Goal: Information Seeking & Learning: Find specific fact

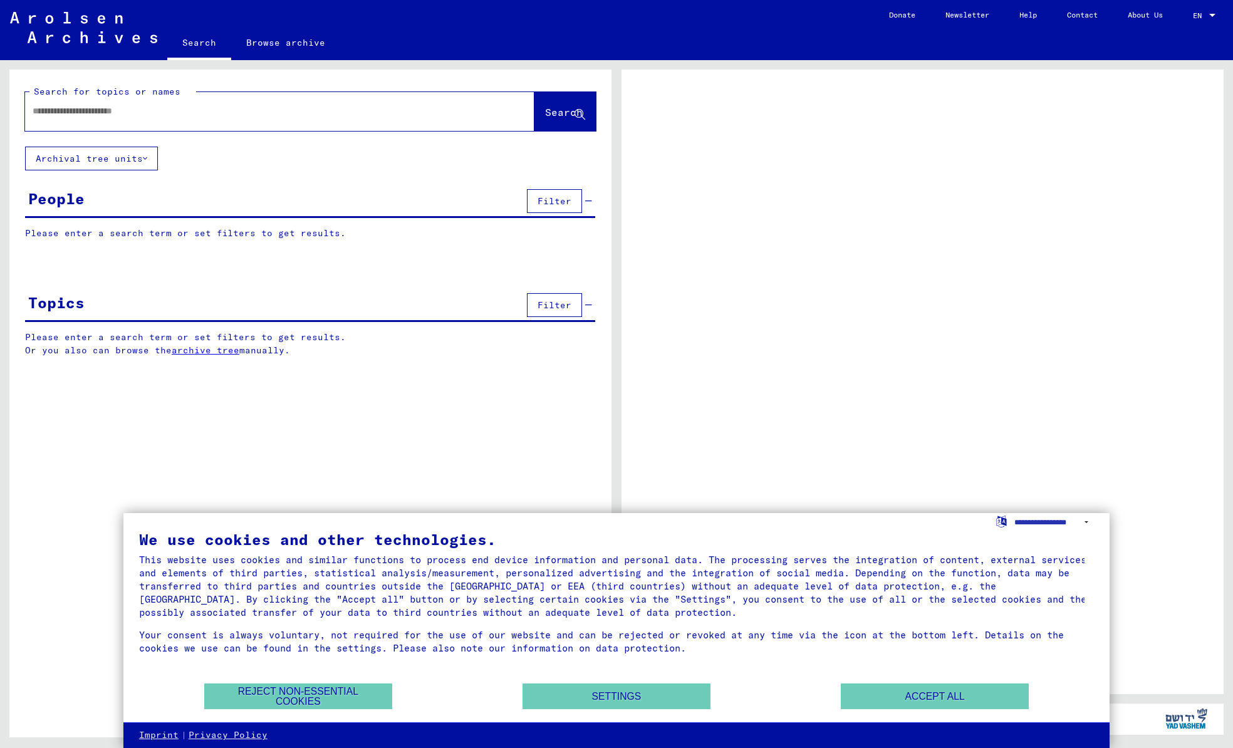
click at [213, 133] on div "Search for topics or names Search" at bounding box center [310, 108] width 602 height 77
click at [216, 121] on div at bounding box center [264, 111] width 479 height 28
click at [217, 112] on input "text" at bounding box center [269, 111] width 472 height 13
type input "**********"
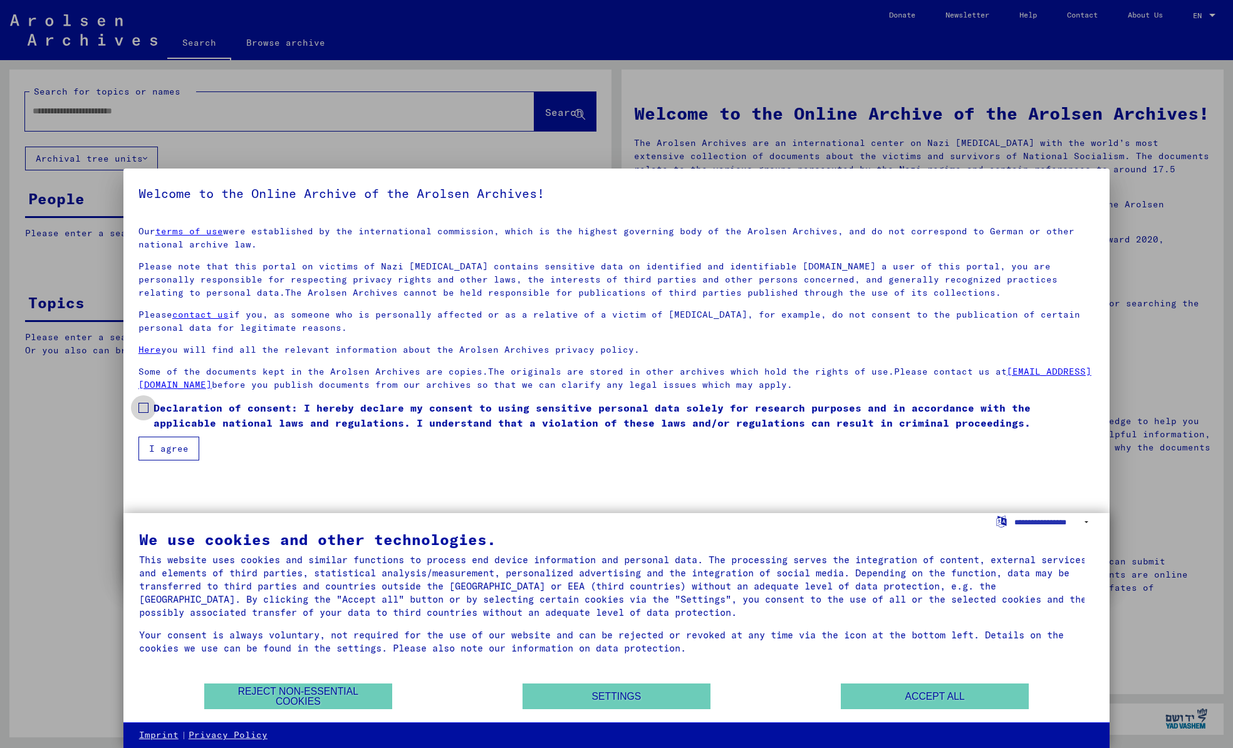
click at [143, 407] on span at bounding box center [143, 408] width 10 height 10
click at [153, 447] on button "I agree" at bounding box center [168, 449] width 61 height 24
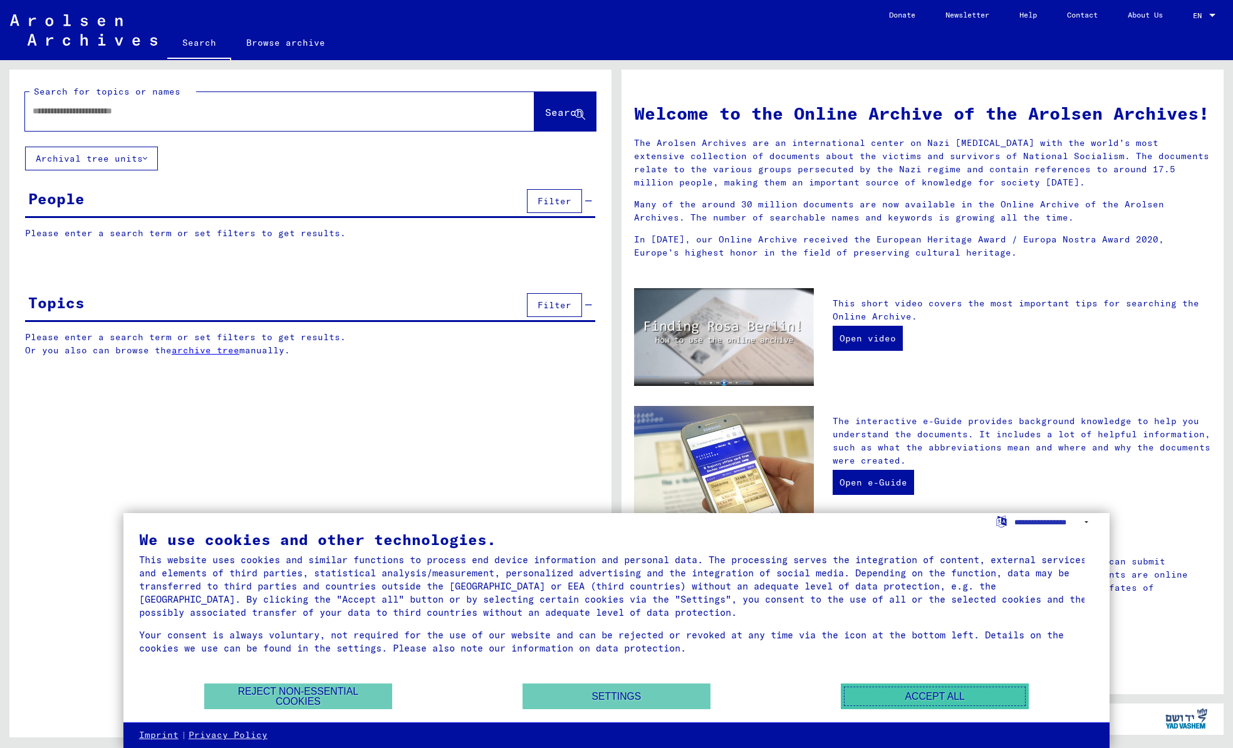
click at [964, 698] on button "Accept all" at bounding box center [935, 697] width 188 height 26
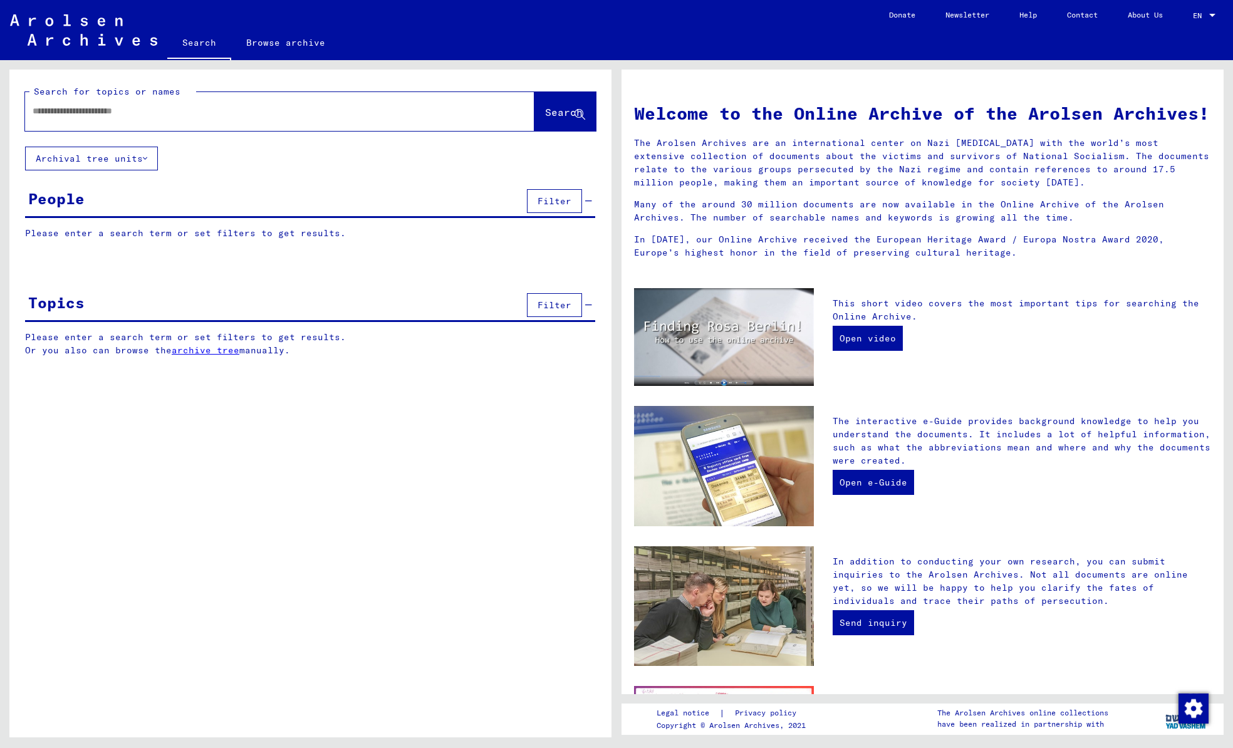
click at [336, 130] on div at bounding box center [279, 111] width 509 height 39
click at [342, 115] on input "text" at bounding box center [265, 111] width 464 height 13
click at [545, 106] on span "Search" at bounding box center [564, 112] width 38 height 13
click at [284, 122] on div "**********" at bounding box center [261, 111] width 472 height 28
click at [306, 108] on input "**********" at bounding box center [265, 111] width 464 height 13
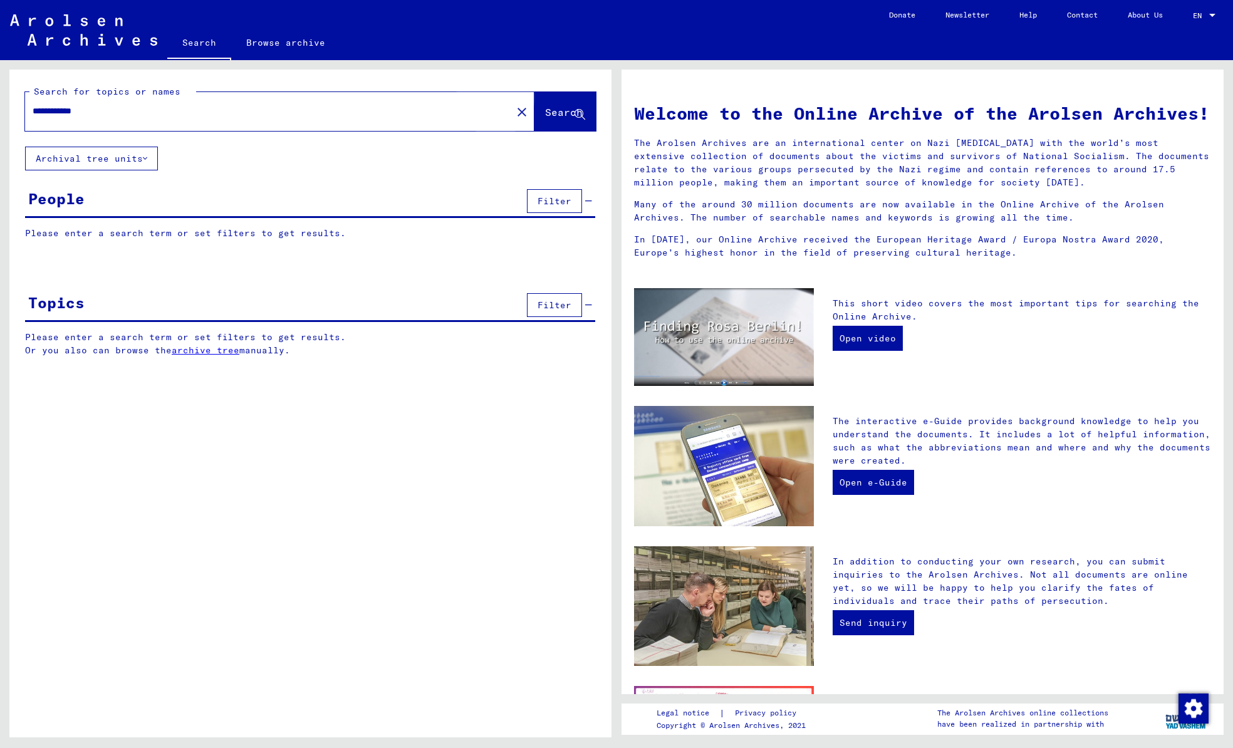
click at [546, 112] on span "Search" at bounding box center [564, 112] width 38 height 13
click at [576, 113] on icon at bounding box center [580, 115] width 11 height 11
click at [548, 111] on span "Search" at bounding box center [564, 112] width 38 height 13
click at [115, 162] on button "Archival tree units" at bounding box center [91, 159] width 133 height 24
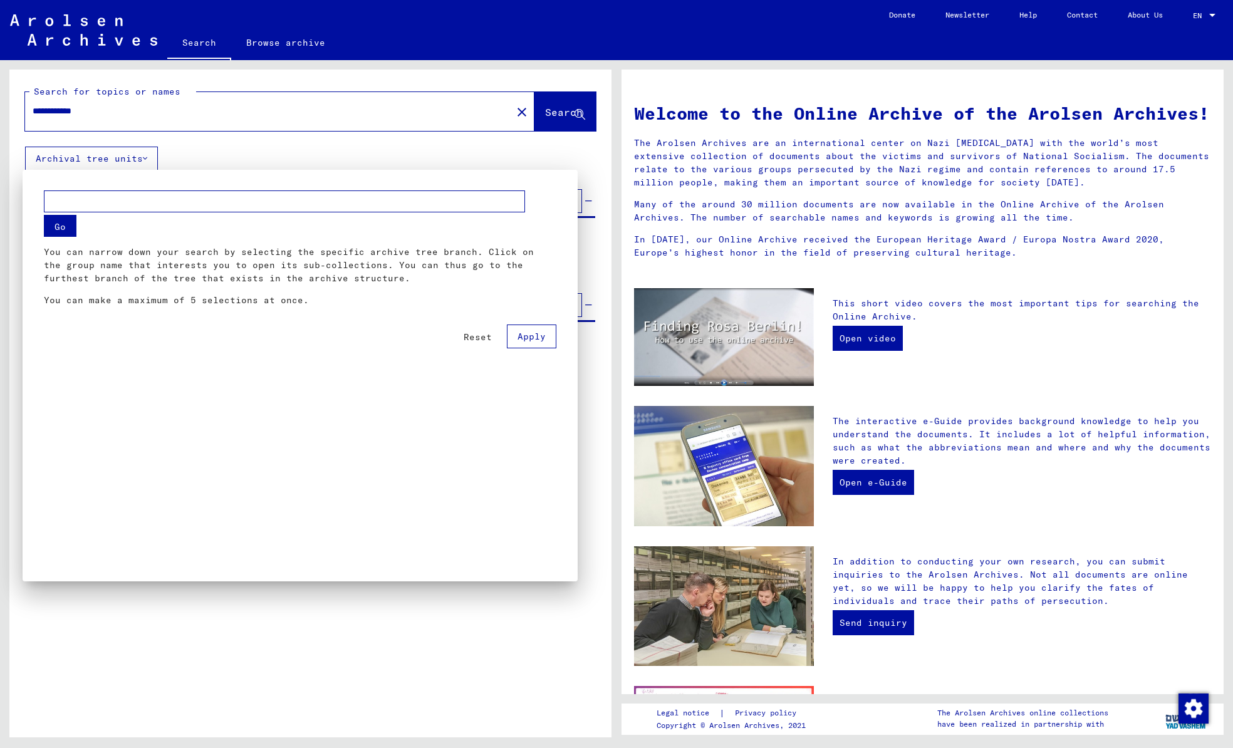
click at [115, 162] on div at bounding box center [616, 374] width 1233 height 748
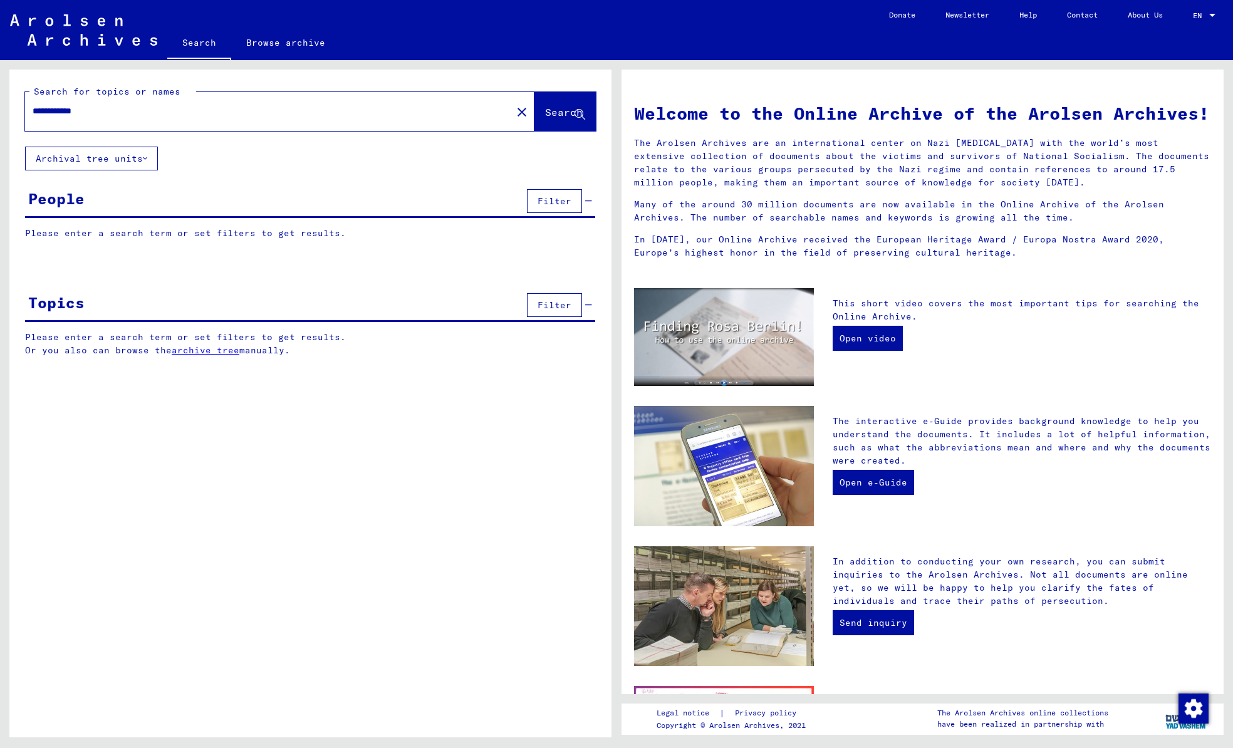
click at [567, 120] on button "Search" at bounding box center [564, 111] width 61 height 39
click at [573, 120] on button "Search" at bounding box center [564, 111] width 61 height 39
click at [334, 123] on div "**********" at bounding box center [261, 111] width 472 height 28
click at [321, 115] on input "**********" at bounding box center [265, 111] width 464 height 13
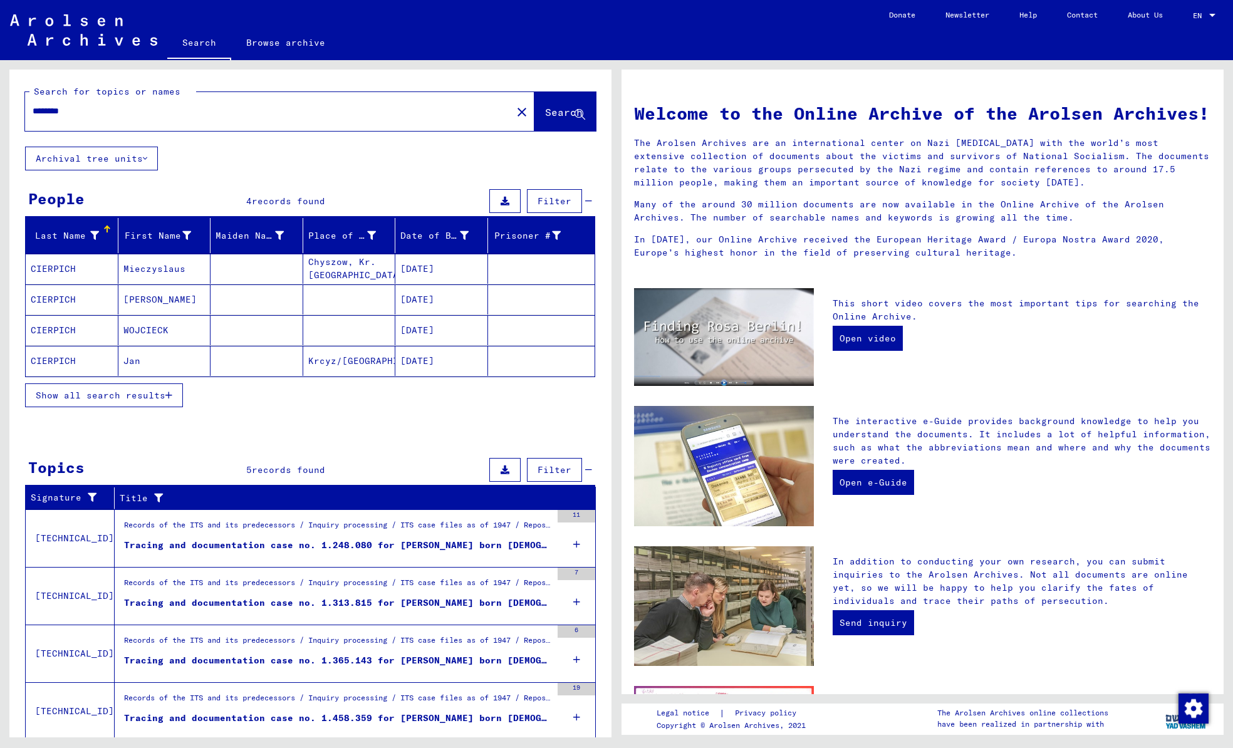
click at [113, 394] on span "Show all search results" at bounding box center [101, 395] width 130 height 11
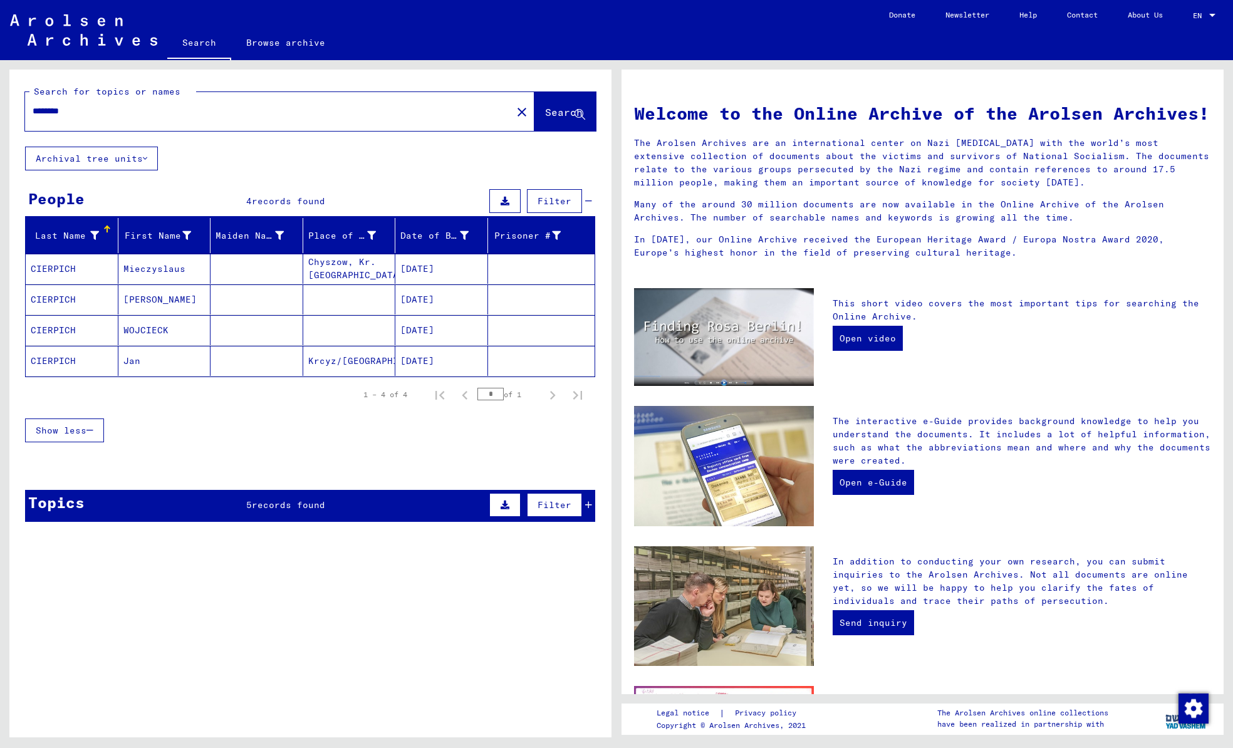
click at [60, 357] on mat-cell "CIERPICH" at bounding box center [72, 361] width 93 height 30
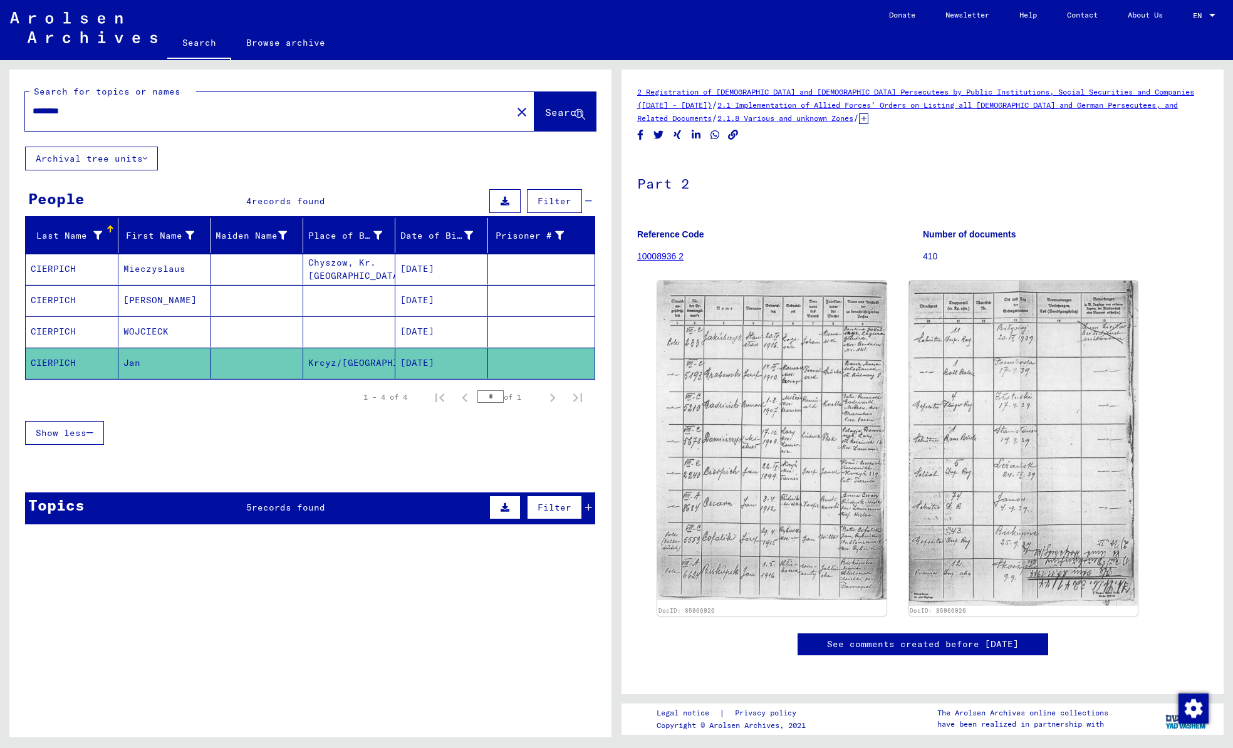
click at [70, 331] on mat-cell "CIERPICH" at bounding box center [72, 331] width 93 height 31
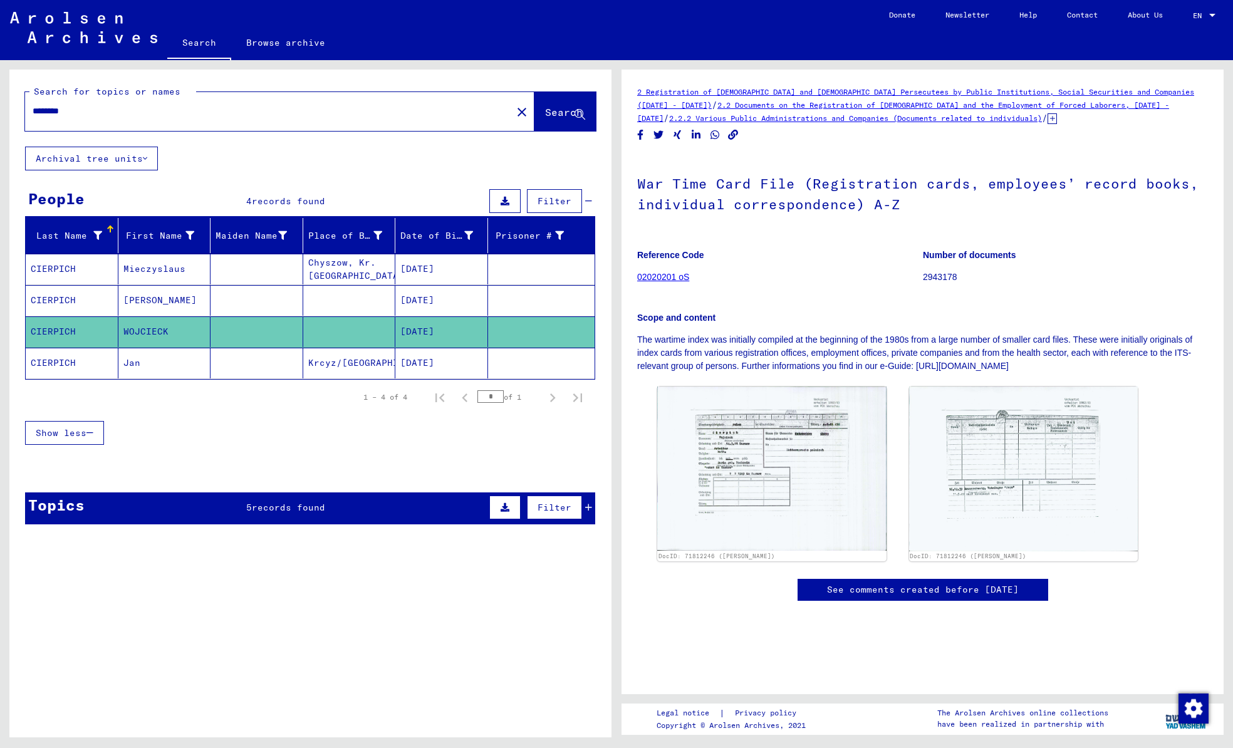
click at [70, 304] on mat-cell "CIERPICH" at bounding box center [72, 300] width 93 height 31
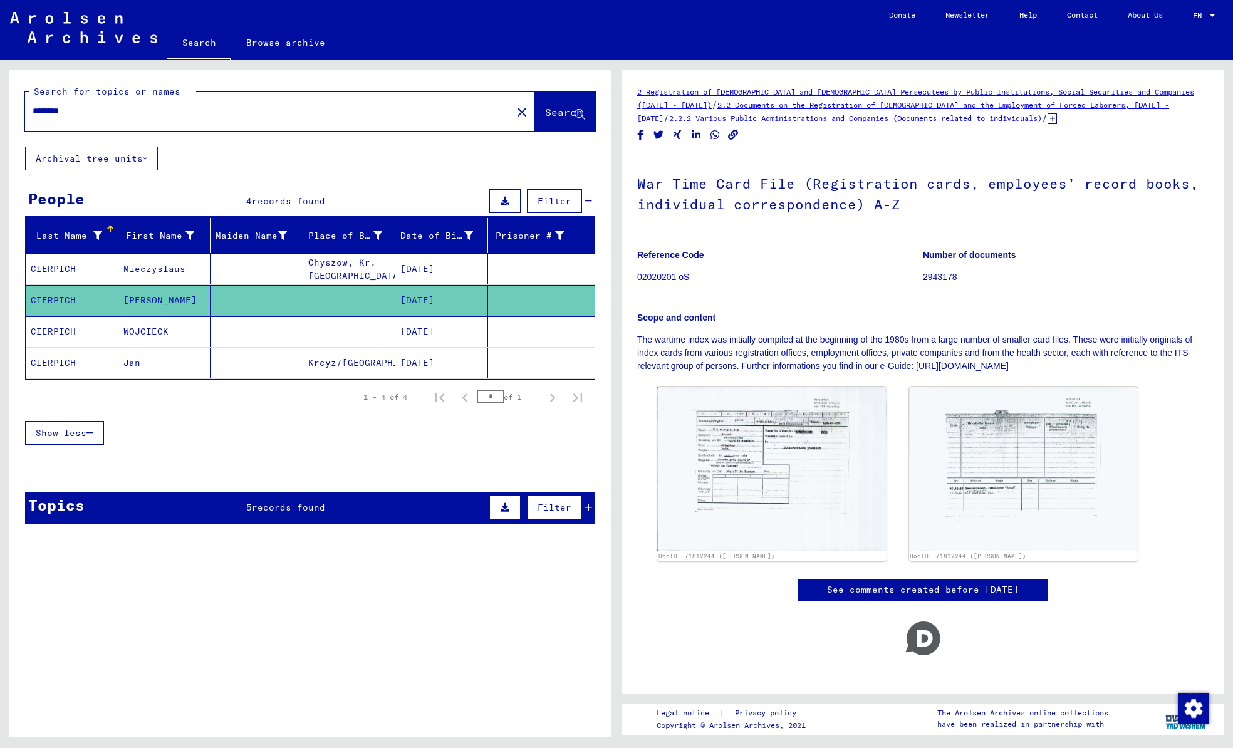
click at [91, 267] on mat-cell "CIERPICH" at bounding box center [72, 269] width 93 height 31
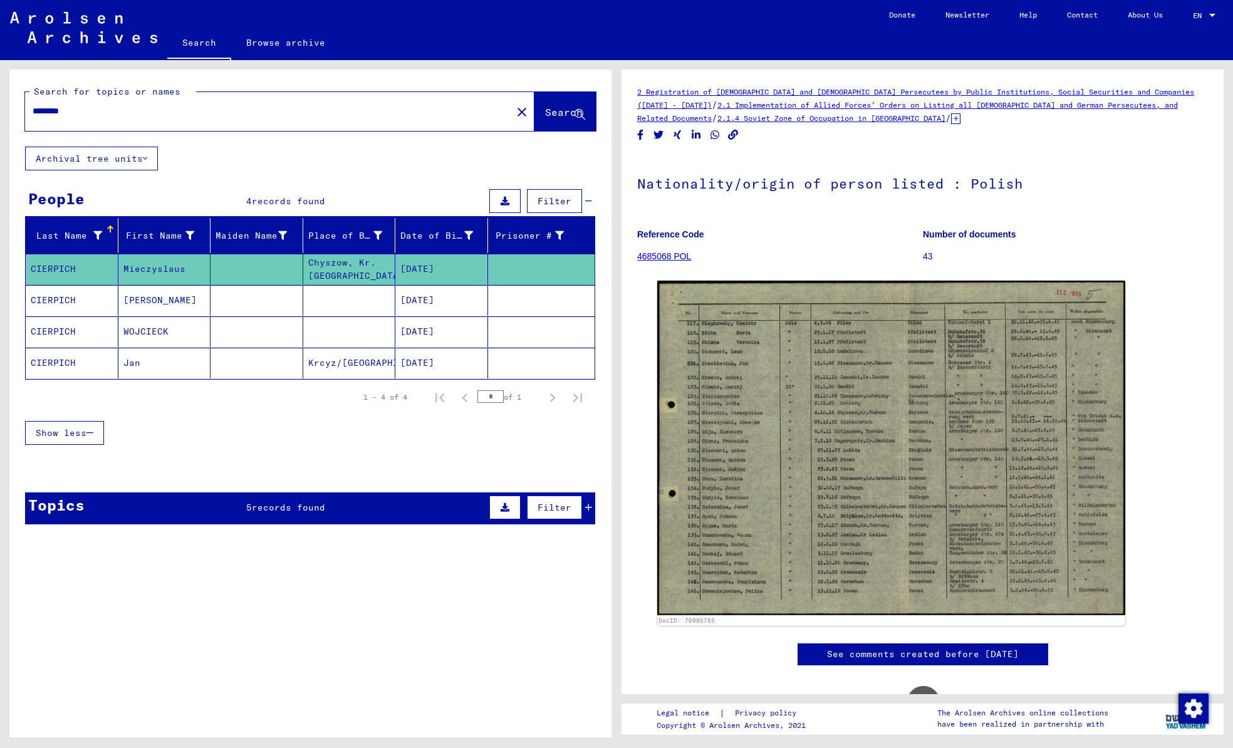
click at [118, 112] on input "********" at bounding box center [269, 111] width 472 height 13
click at [545, 115] on span "Search" at bounding box center [564, 112] width 38 height 13
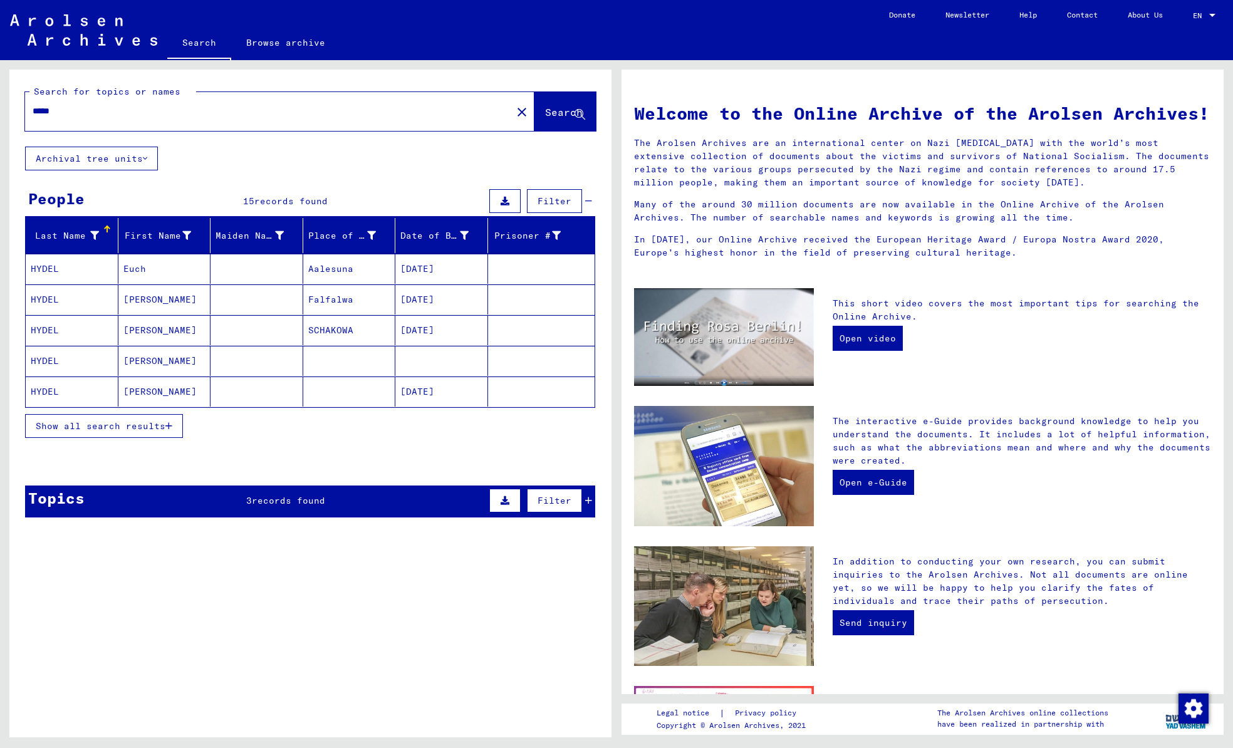
click at [73, 337] on mat-cell "HYDEL" at bounding box center [72, 330] width 93 height 30
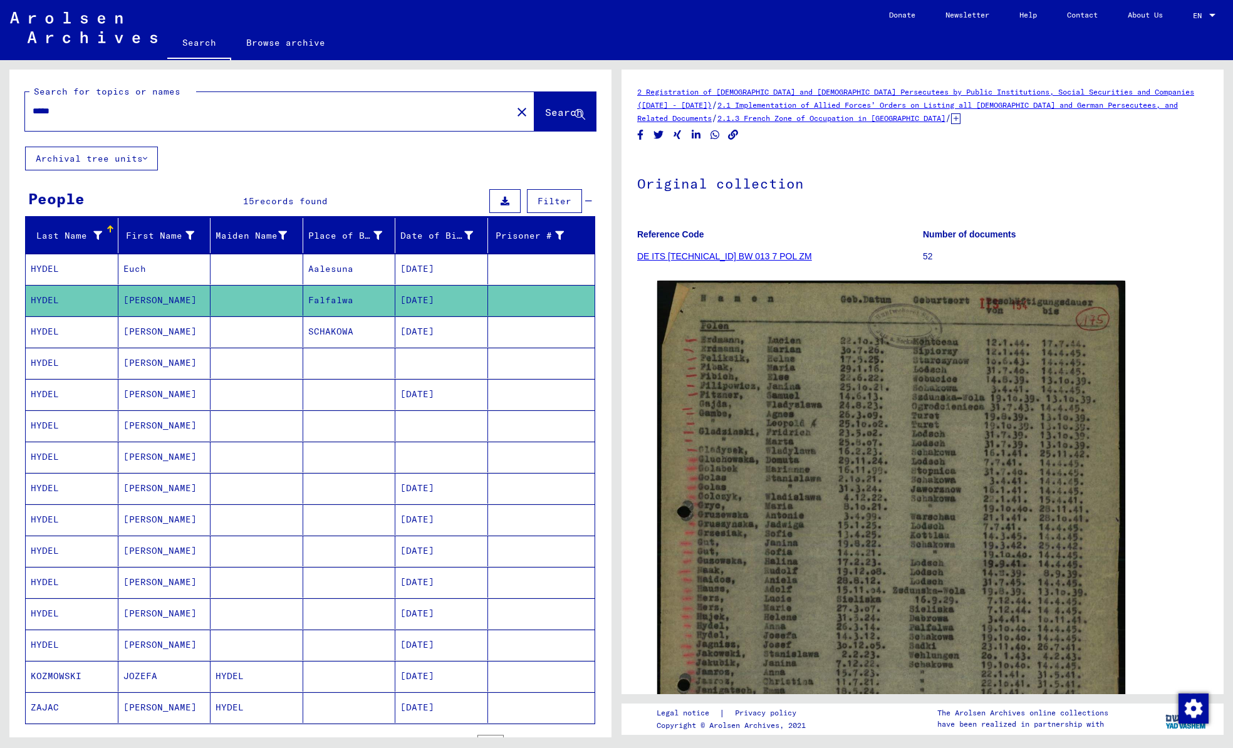
click at [73, 335] on mat-cell "HYDEL" at bounding box center [72, 331] width 93 height 31
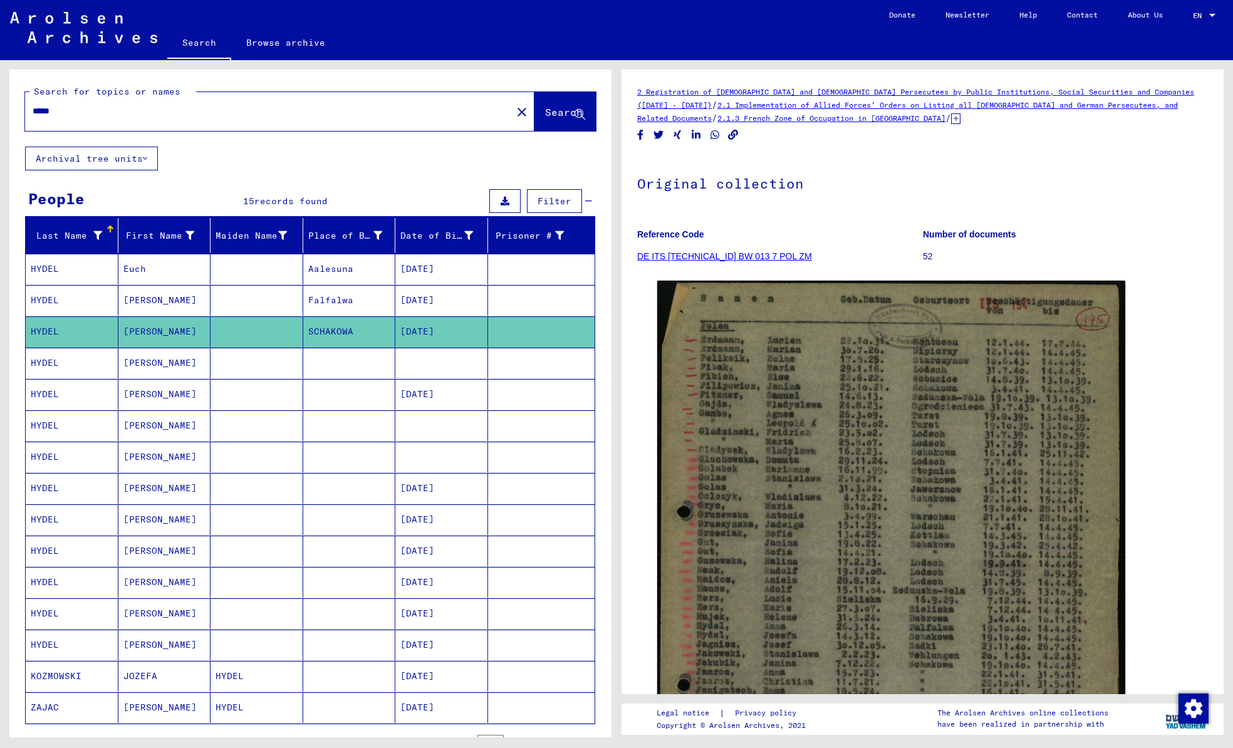
click at [73, 332] on mat-cell "HYDEL" at bounding box center [72, 331] width 93 height 31
click at [214, 702] on mat-cell "HYDEL" at bounding box center [257, 707] width 93 height 31
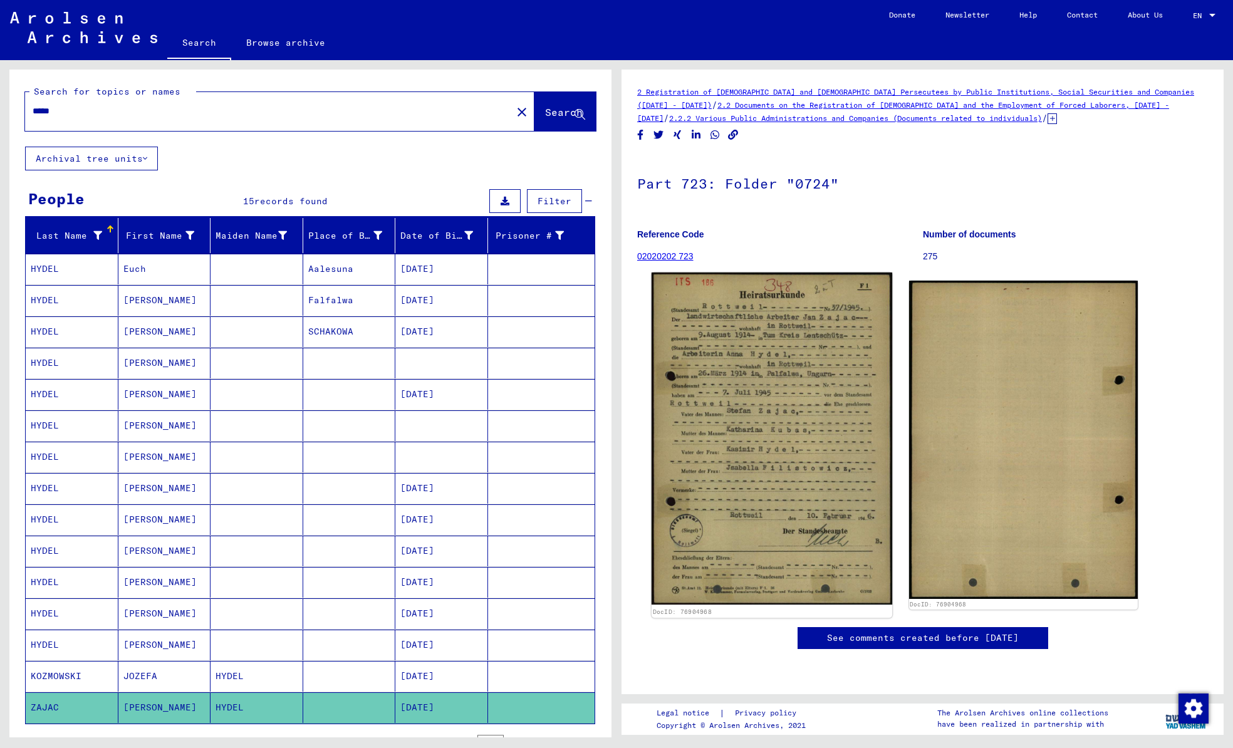
click at [786, 368] on img at bounding box center [772, 439] width 241 height 332
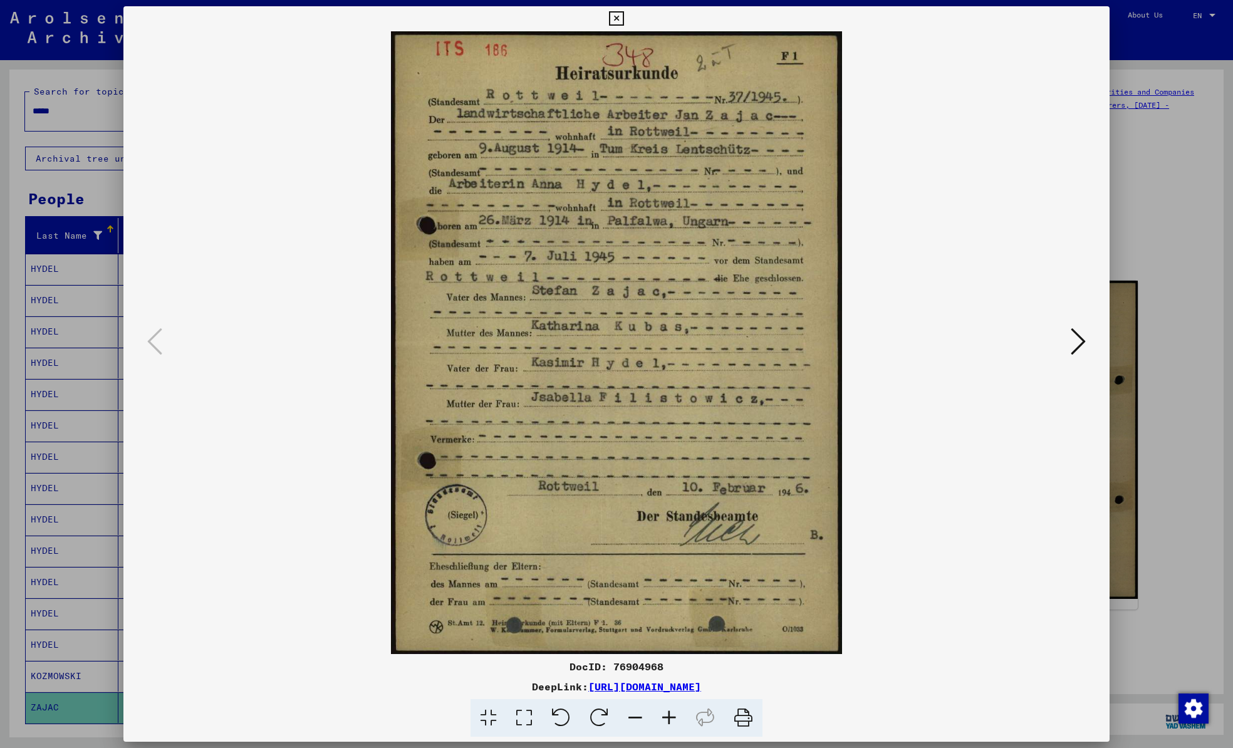
click at [1073, 331] on icon at bounding box center [1078, 341] width 15 height 30
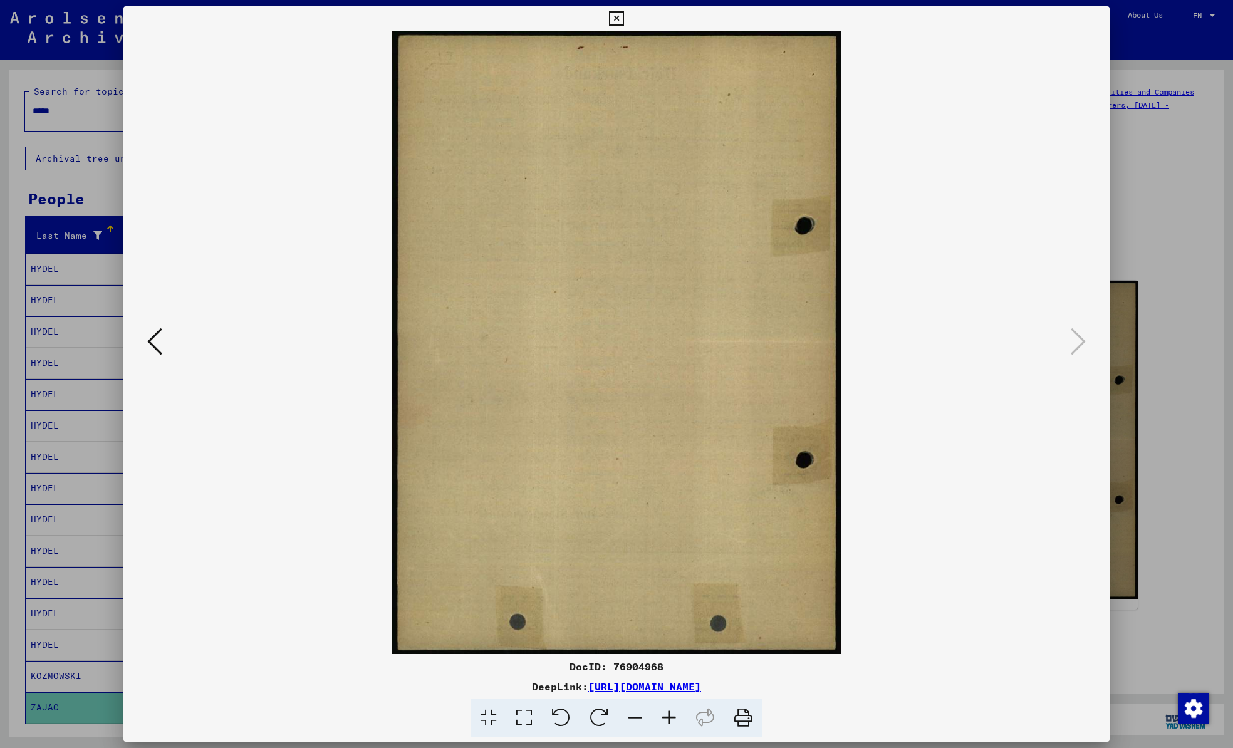
click at [170, 336] on img at bounding box center [616, 342] width 901 height 623
click at [158, 340] on icon at bounding box center [154, 341] width 15 height 30
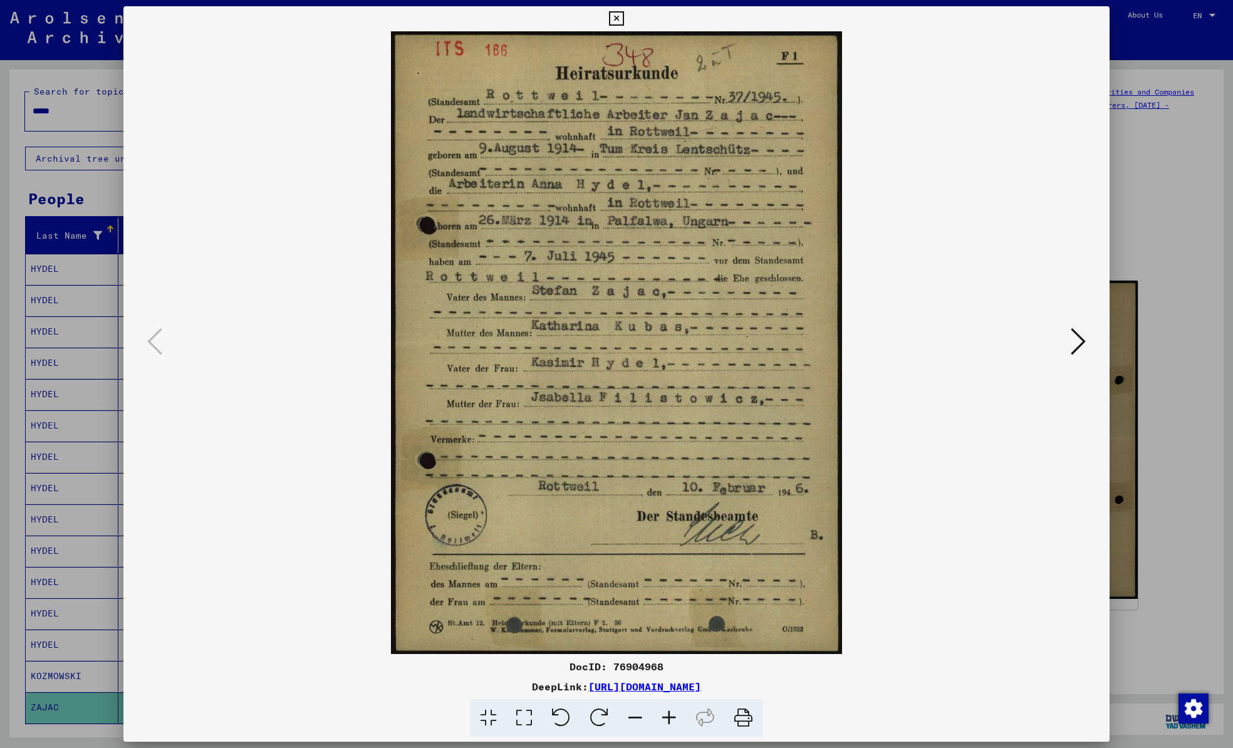
click at [969, 304] on img at bounding box center [616, 342] width 901 height 623
click at [617, 18] on icon at bounding box center [616, 18] width 14 height 15
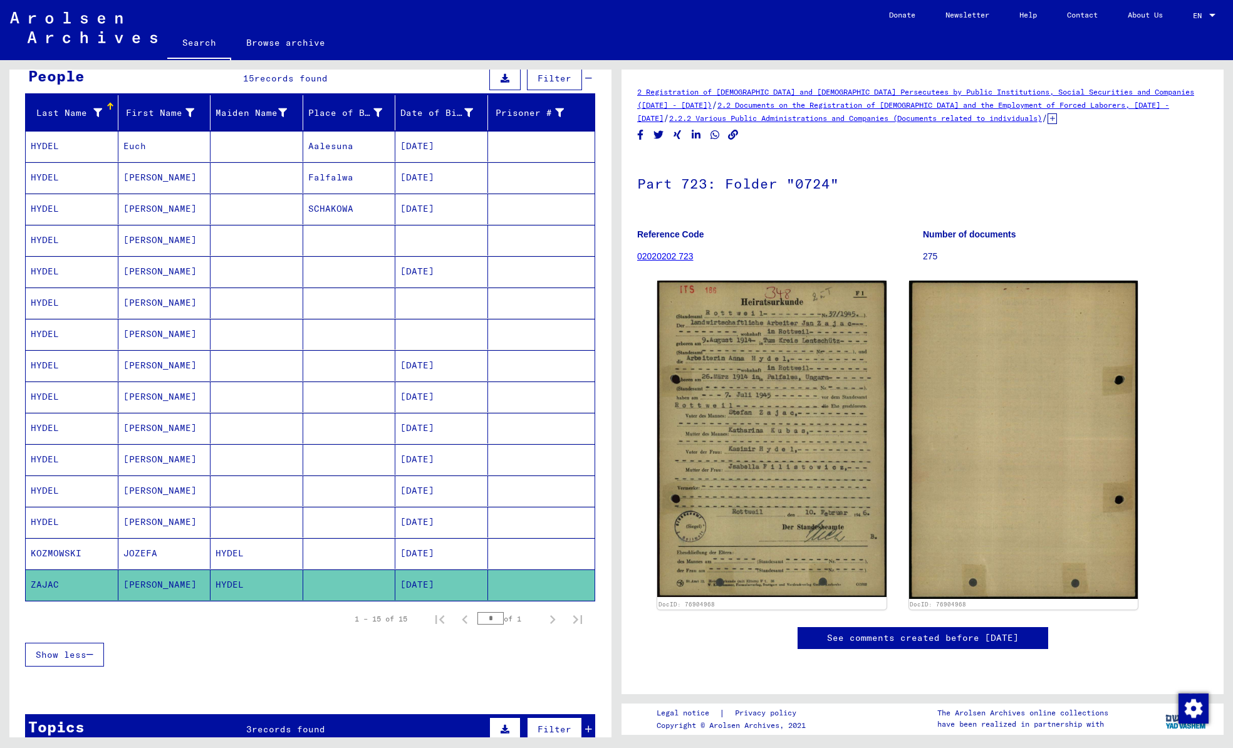
scroll to position [188, 0]
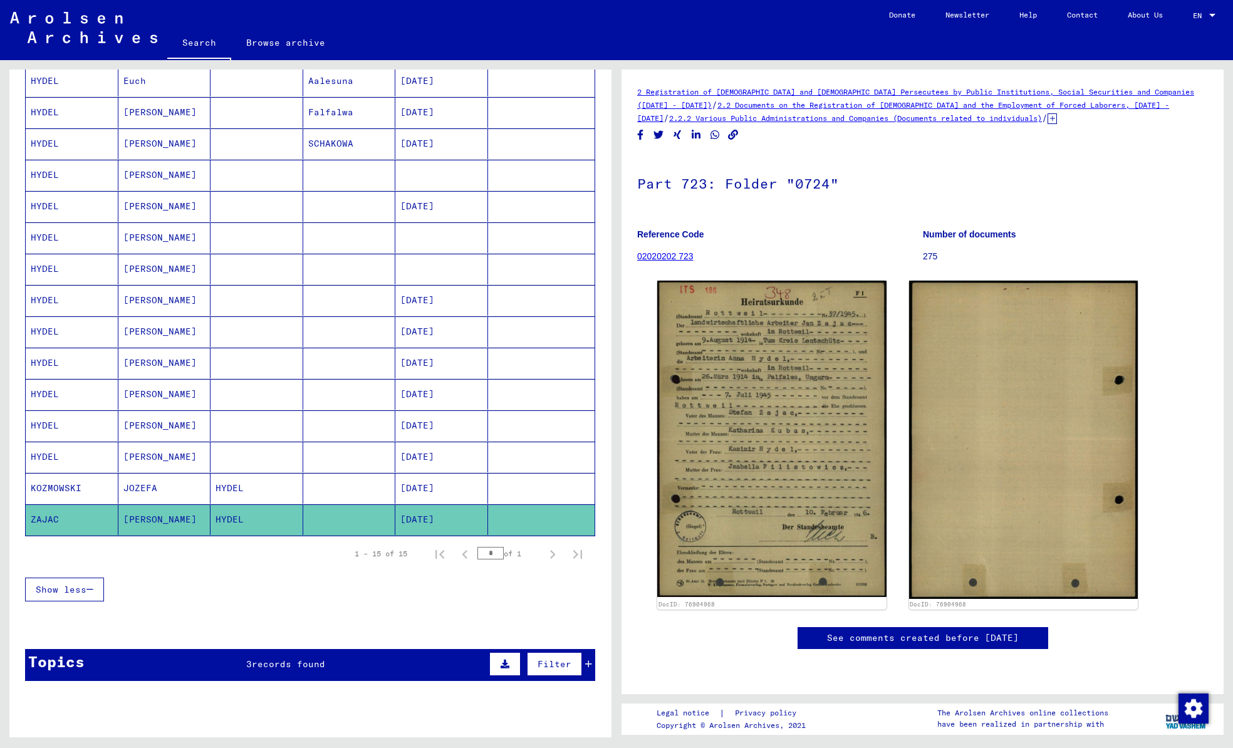
click at [71, 457] on mat-cell "HYDEL" at bounding box center [72, 457] width 93 height 31
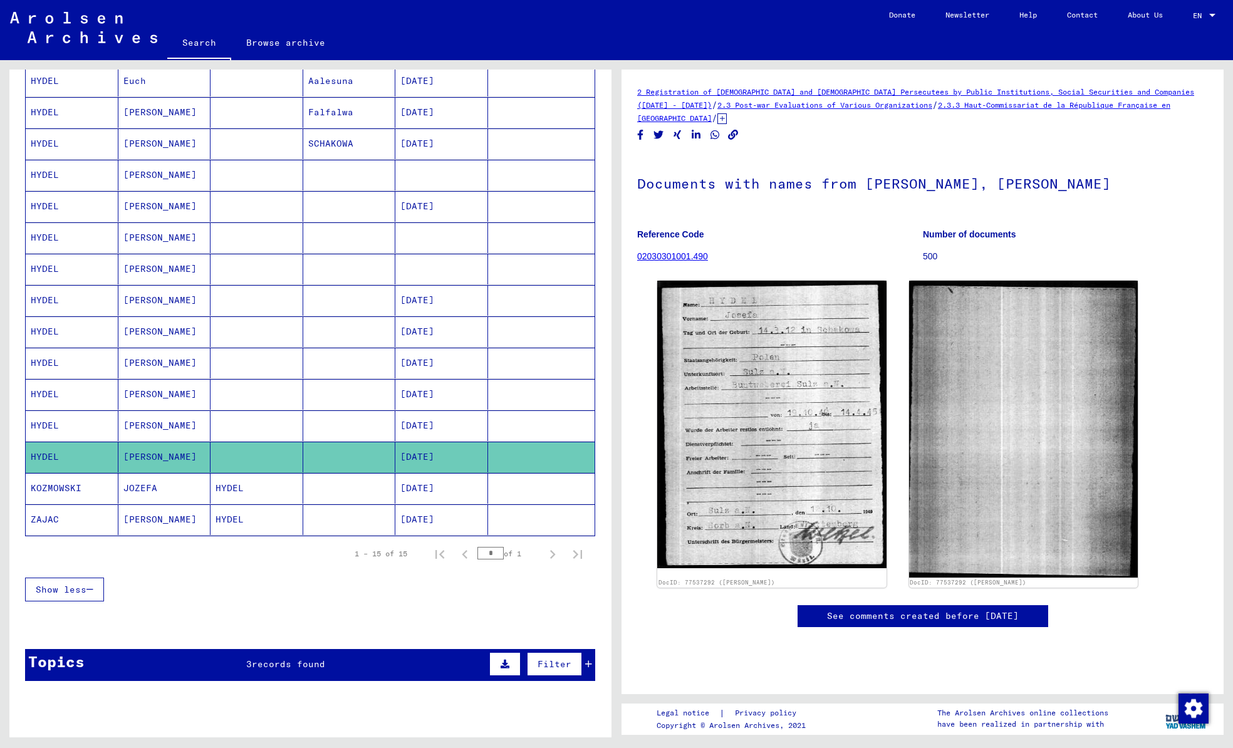
click at [68, 432] on mat-cell "HYDEL" at bounding box center [72, 425] width 93 height 31
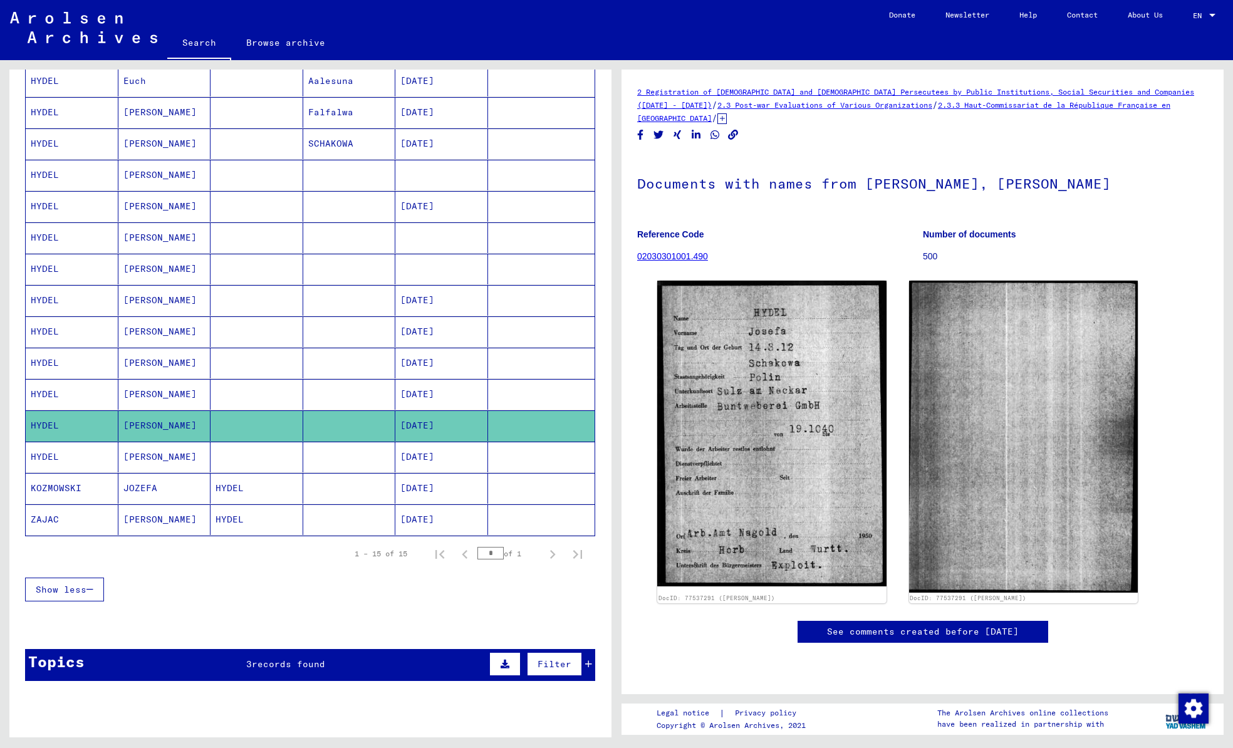
click at [71, 393] on mat-cell "HYDEL" at bounding box center [72, 394] width 93 height 31
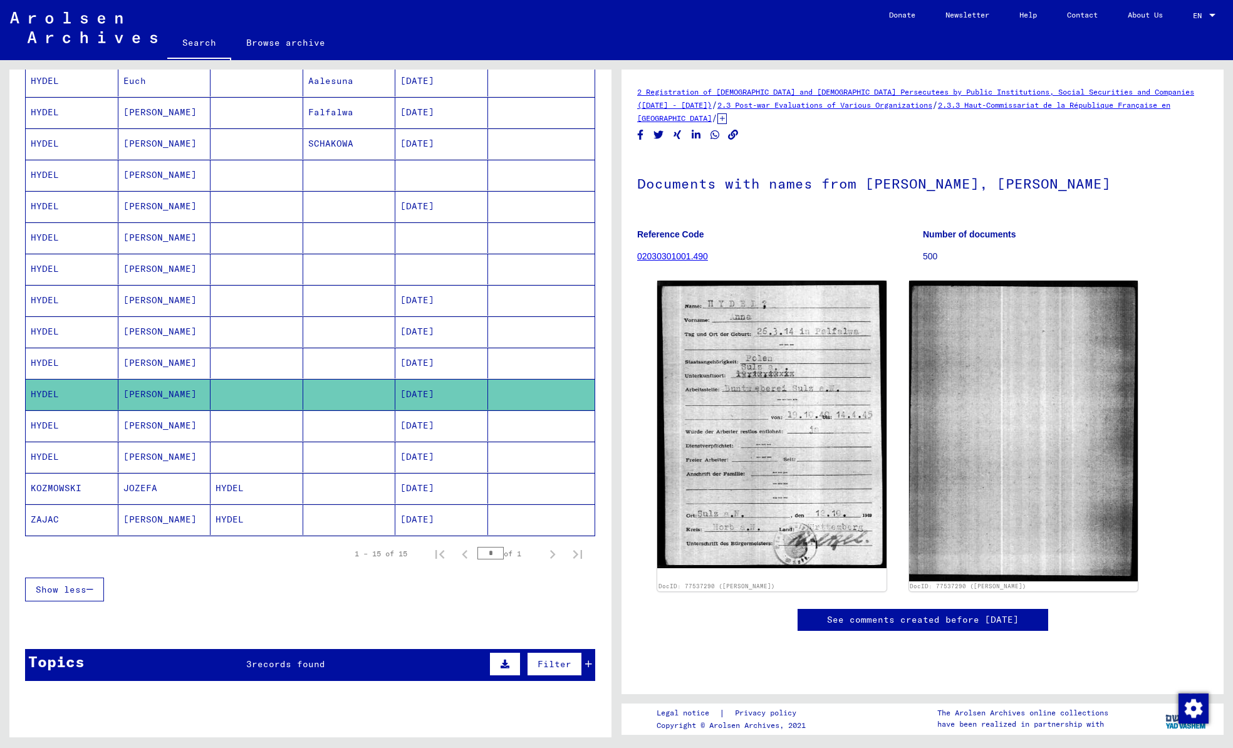
click at [71, 357] on mat-cell "HYDEL" at bounding box center [72, 363] width 93 height 31
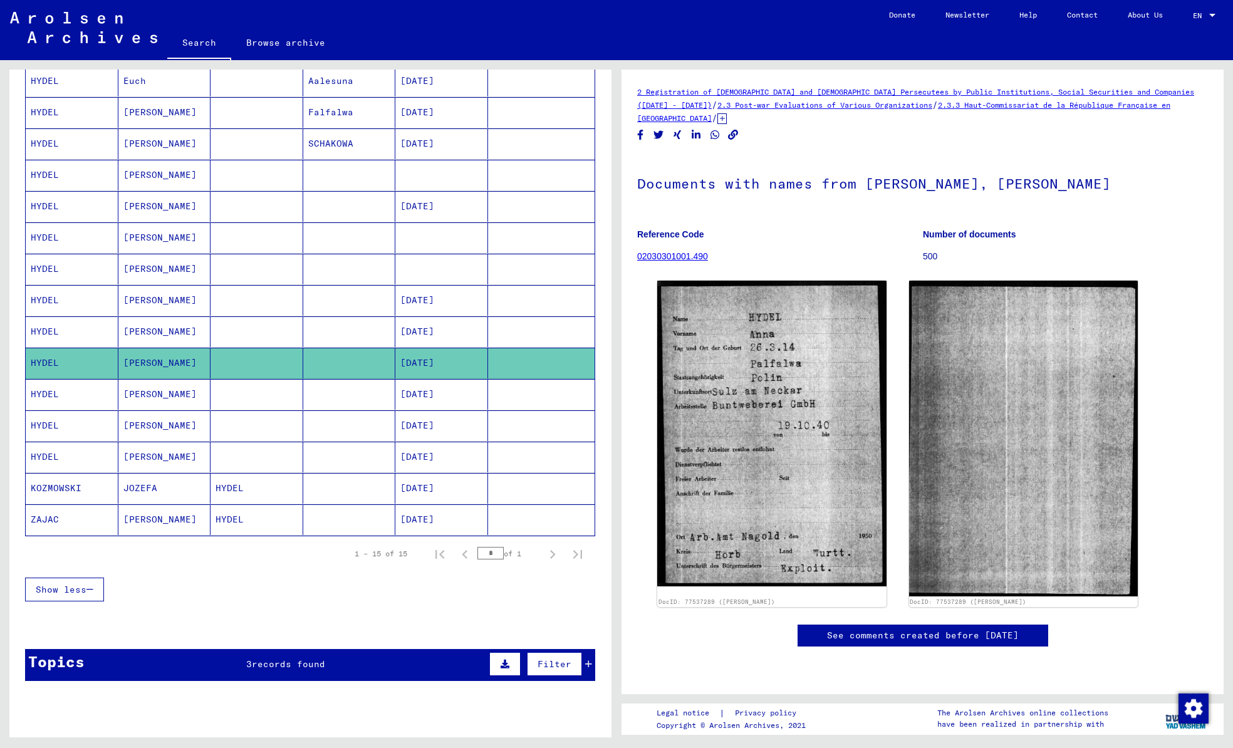
click at [78, 334] on mat-cell "HYDEL" at bounding box center [72, 331] width 93 height 31
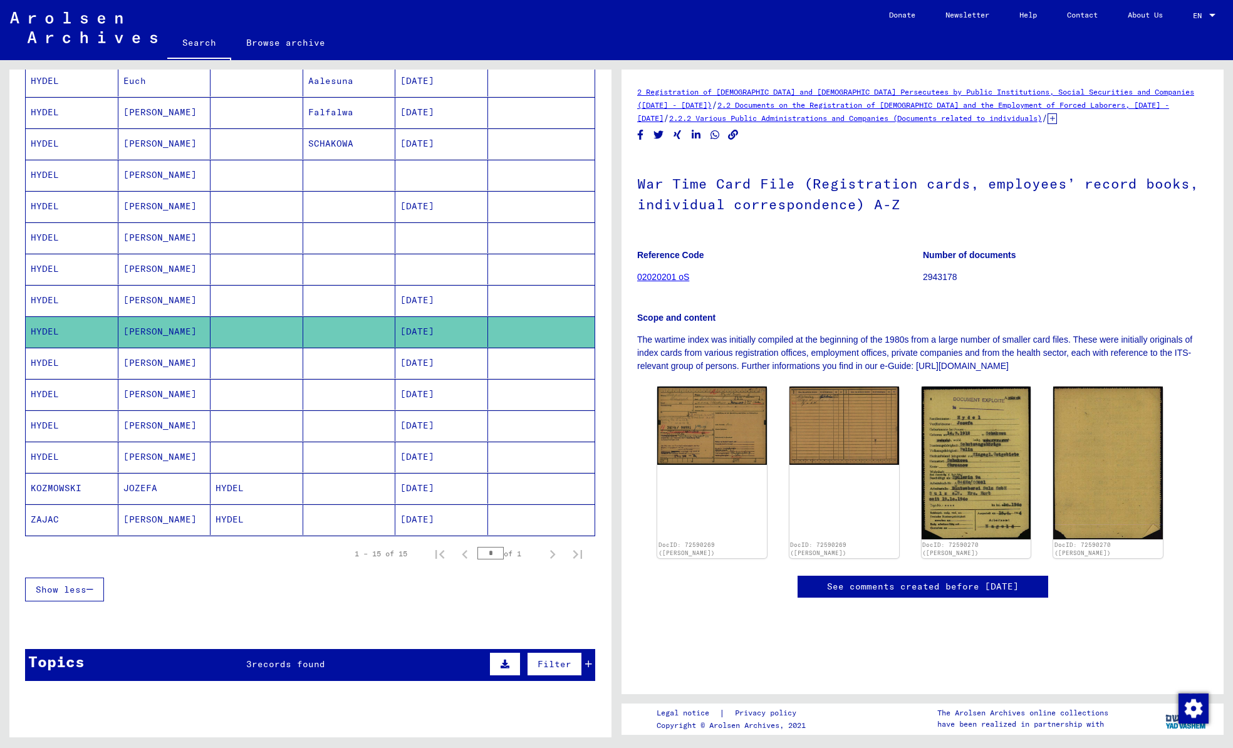
click at [73, 298] on mat-cell "HYDEL" at bounding box center [72, 300] width 93 height 31
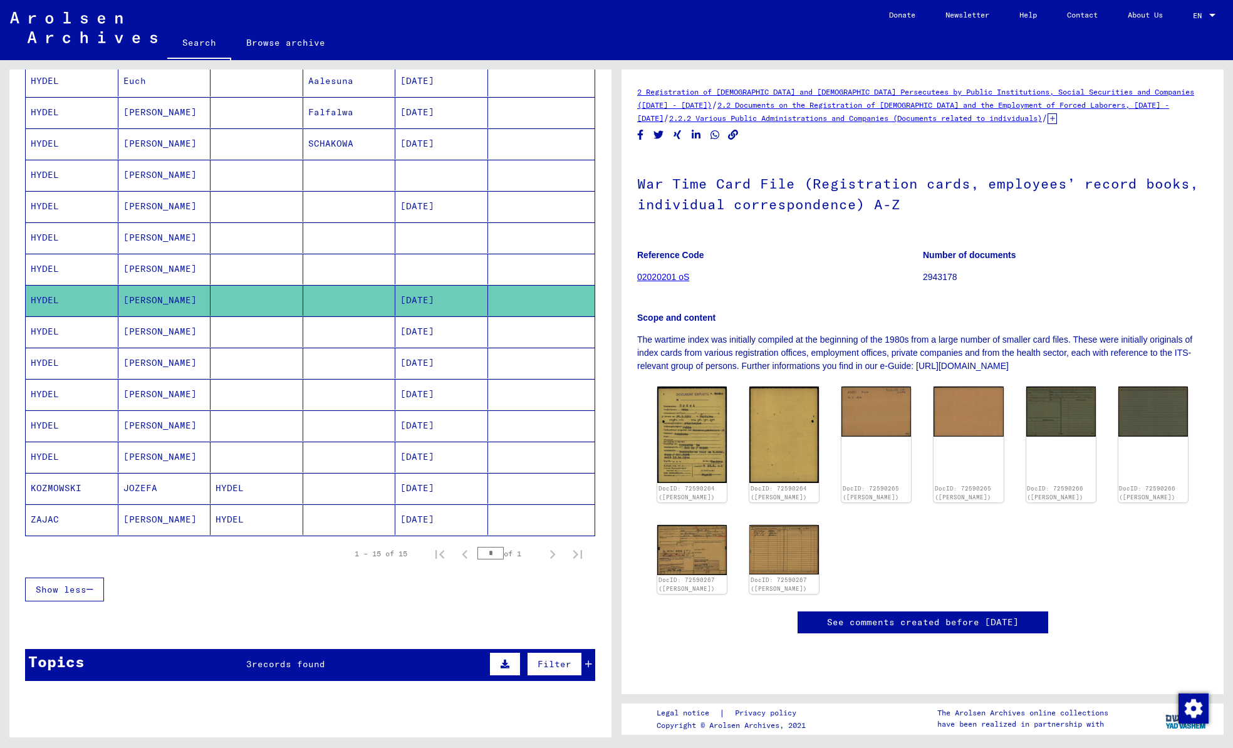
click at [75, 276] on mat-cell "HYDEL" at bounding box center [72, 269] width 93 height 31
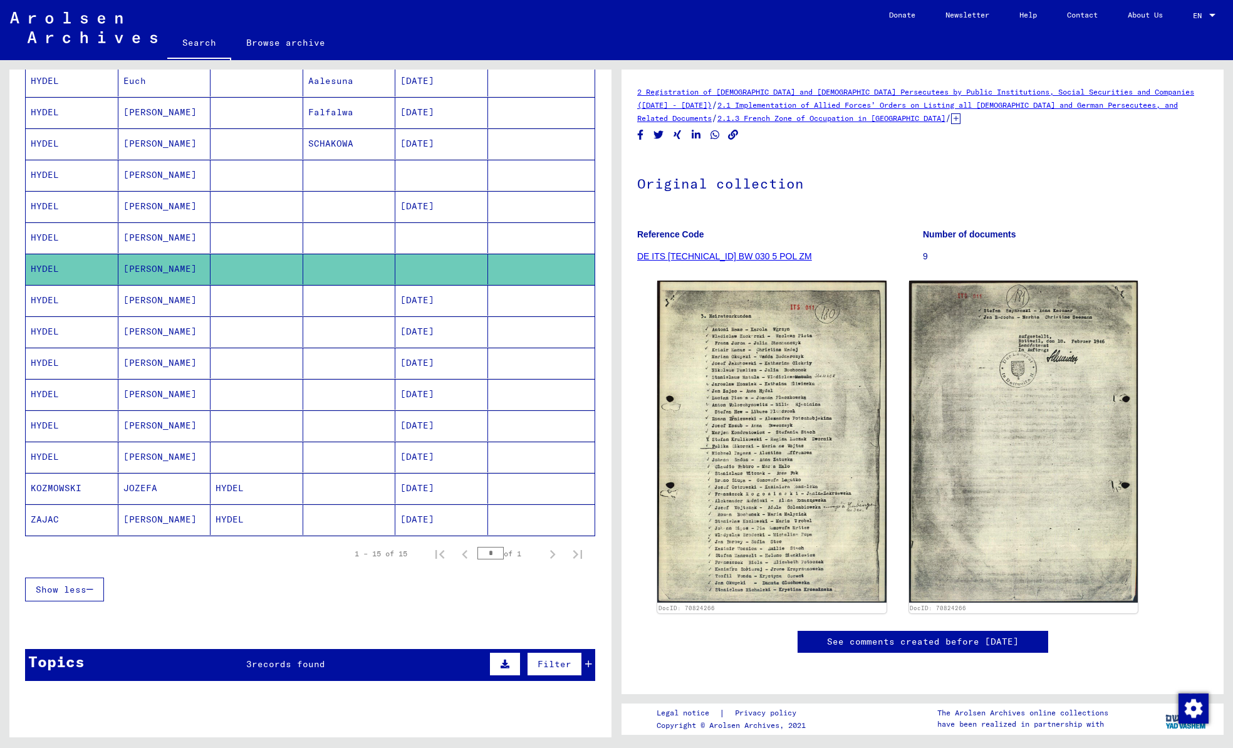
click at [85, 241] on mat-cell "HYDEL" at bounding box center [72, 237] width 93 height 31
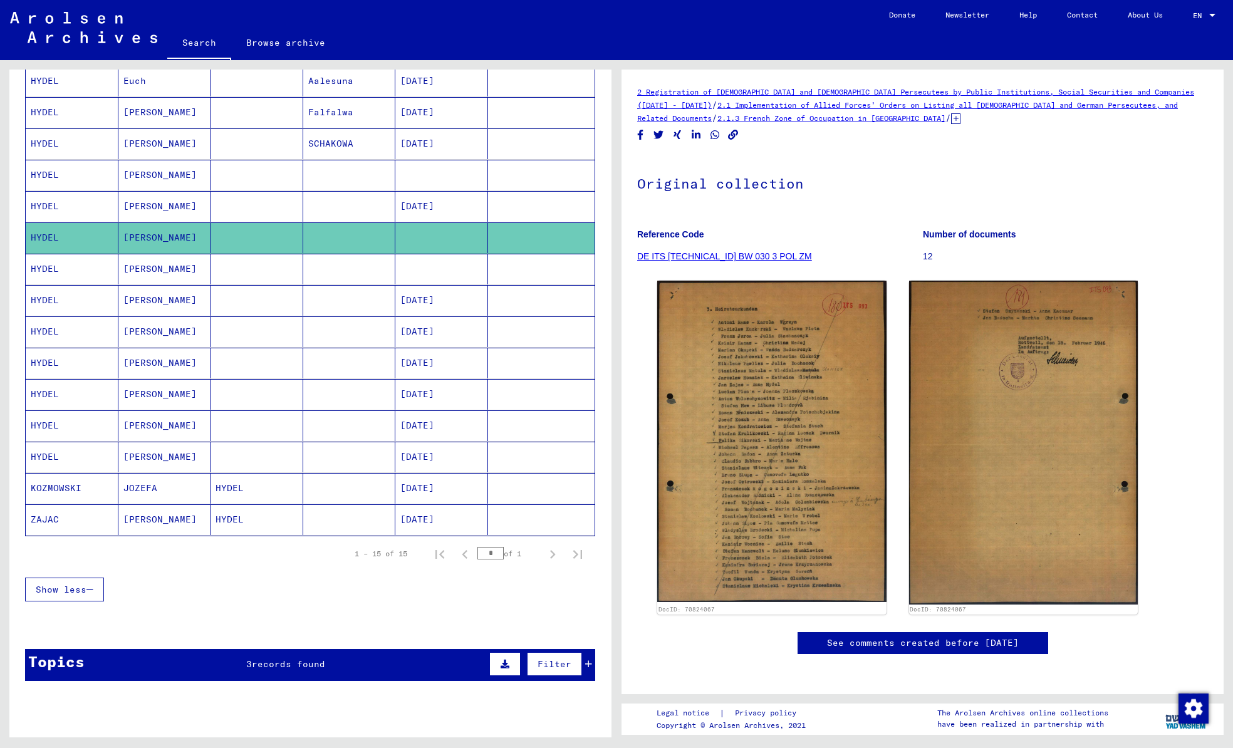
click at [86, 198] on mat-cell "HYDEL" at bounding box center [72, 206] width 93 height 31
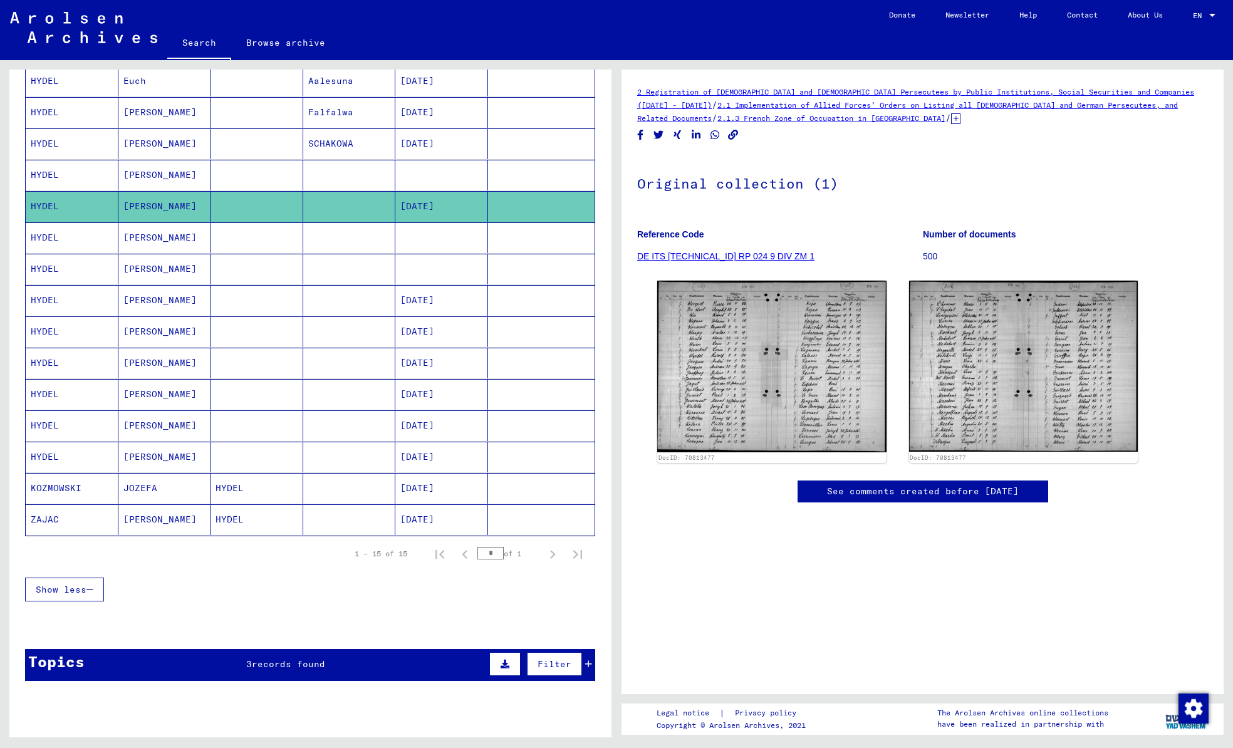
click at [213, 306] on mat-cell at bounding box center [257, 300] width 93 height 31
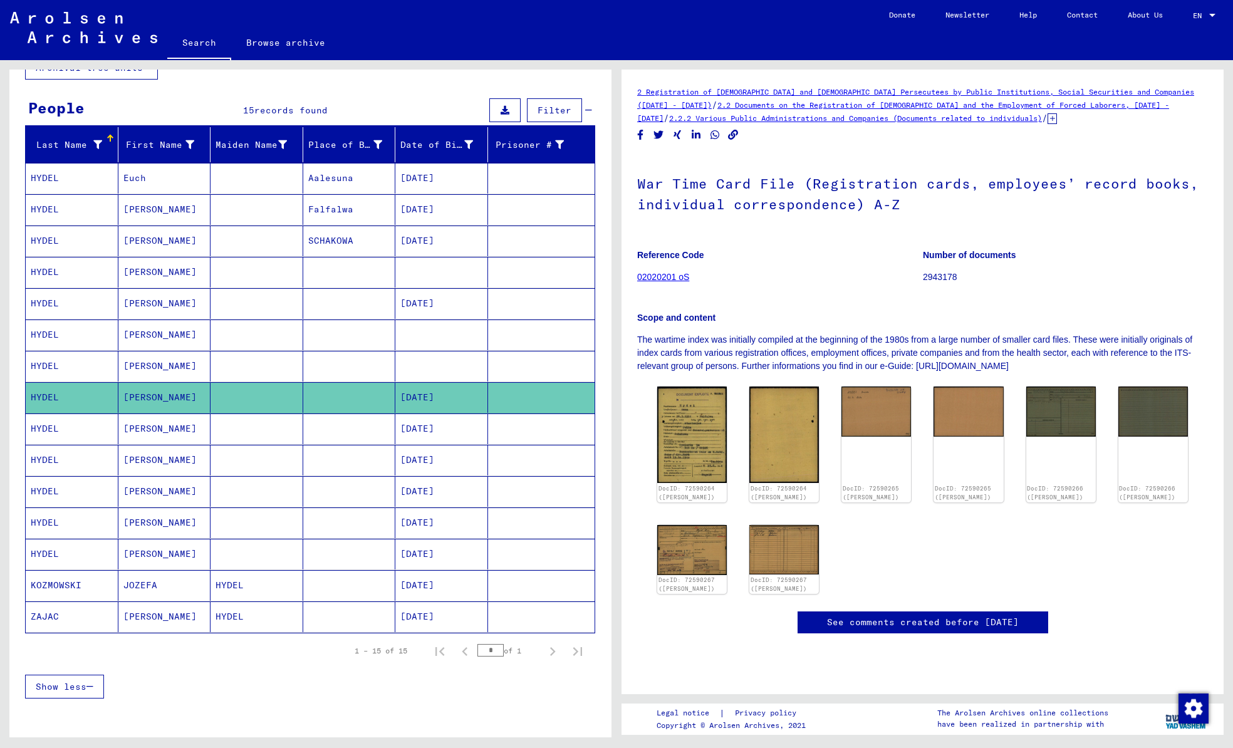
scroll to position [125, 0]
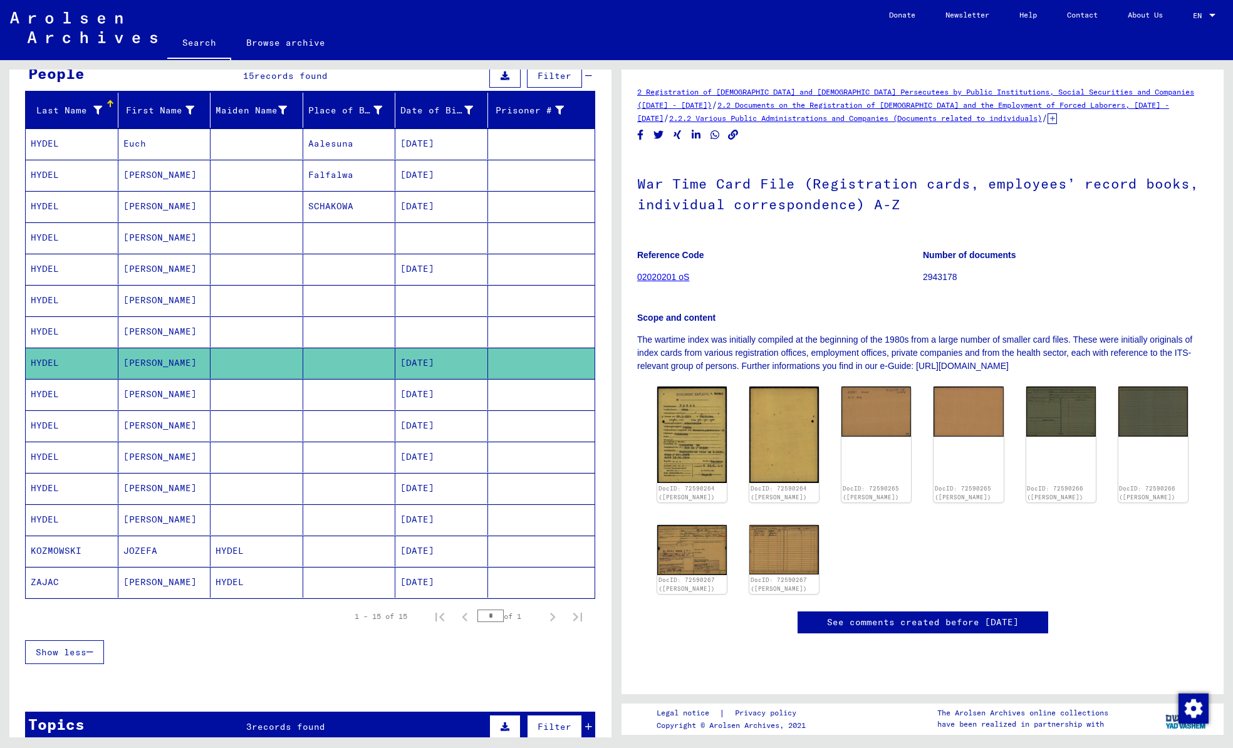
click at [211, 574] on mat-cell "HYDEL" at bounding box center [257, 582] width 93 height 31
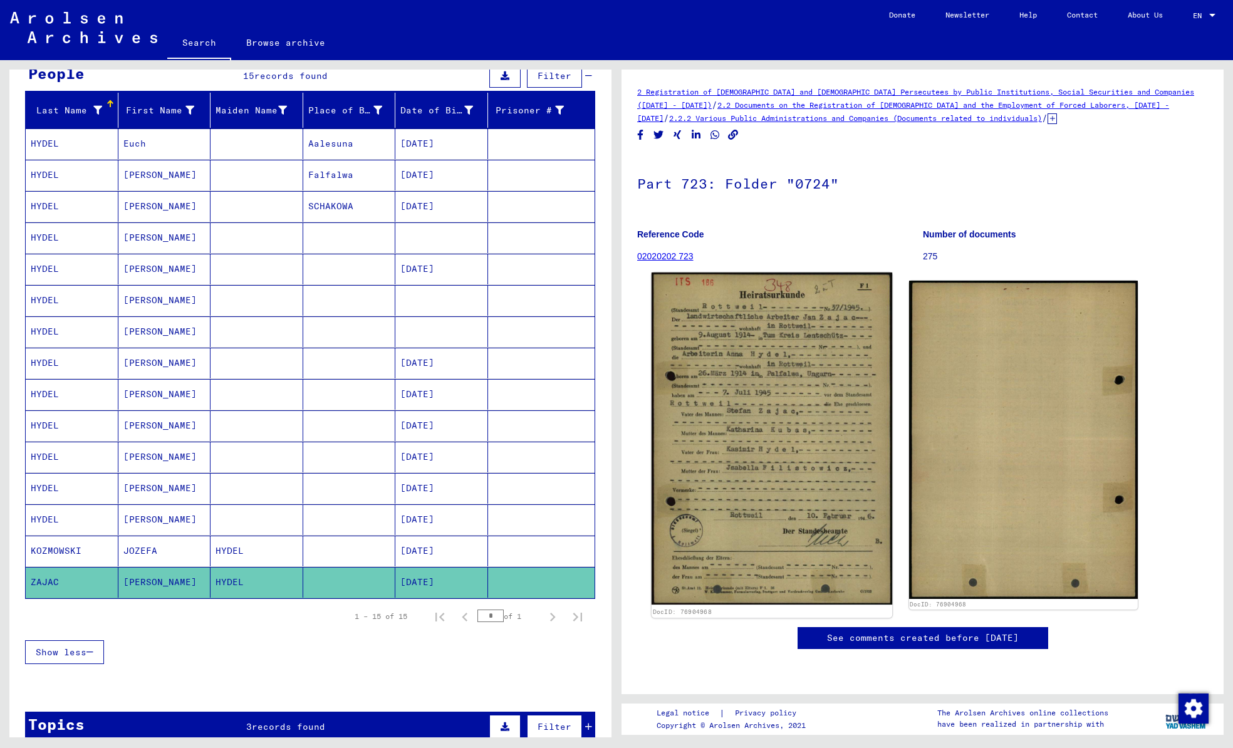
click at [727, 357] on img at bounding box center [772, 439] width 241 height 332
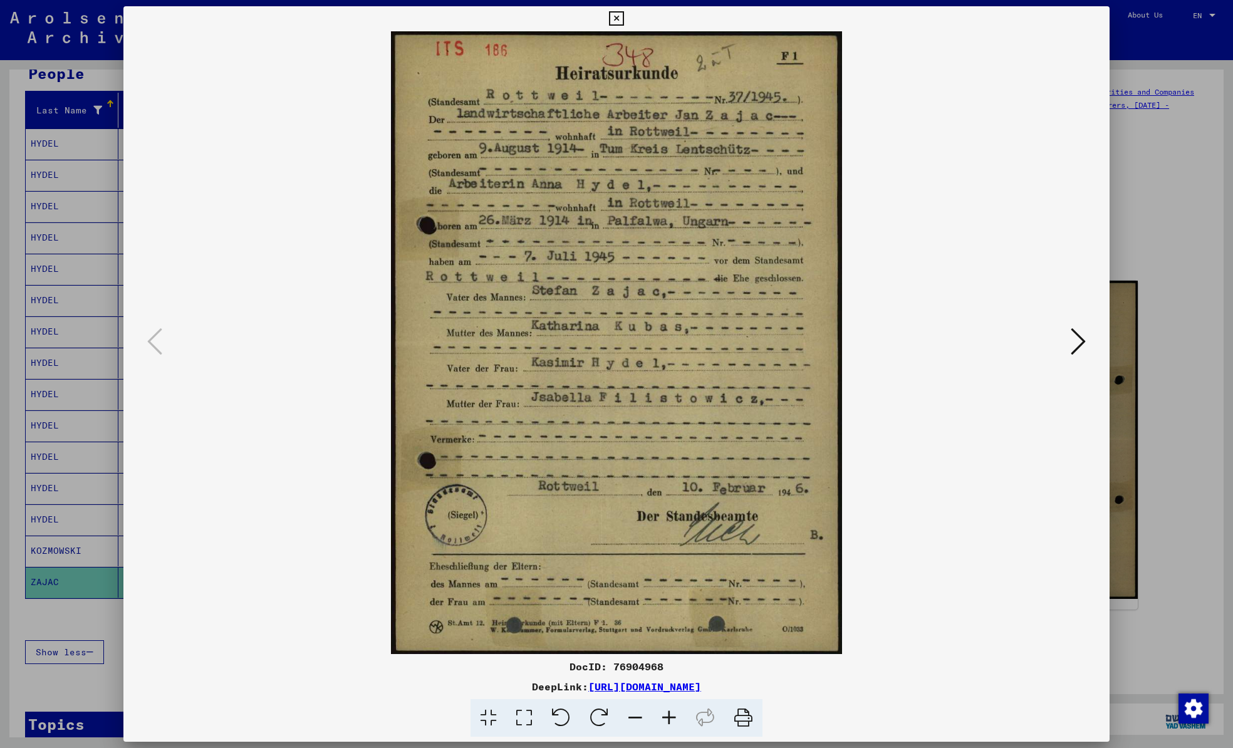
click at [3, 575] on div at bounding box center [616, 374] width 1233 height 748
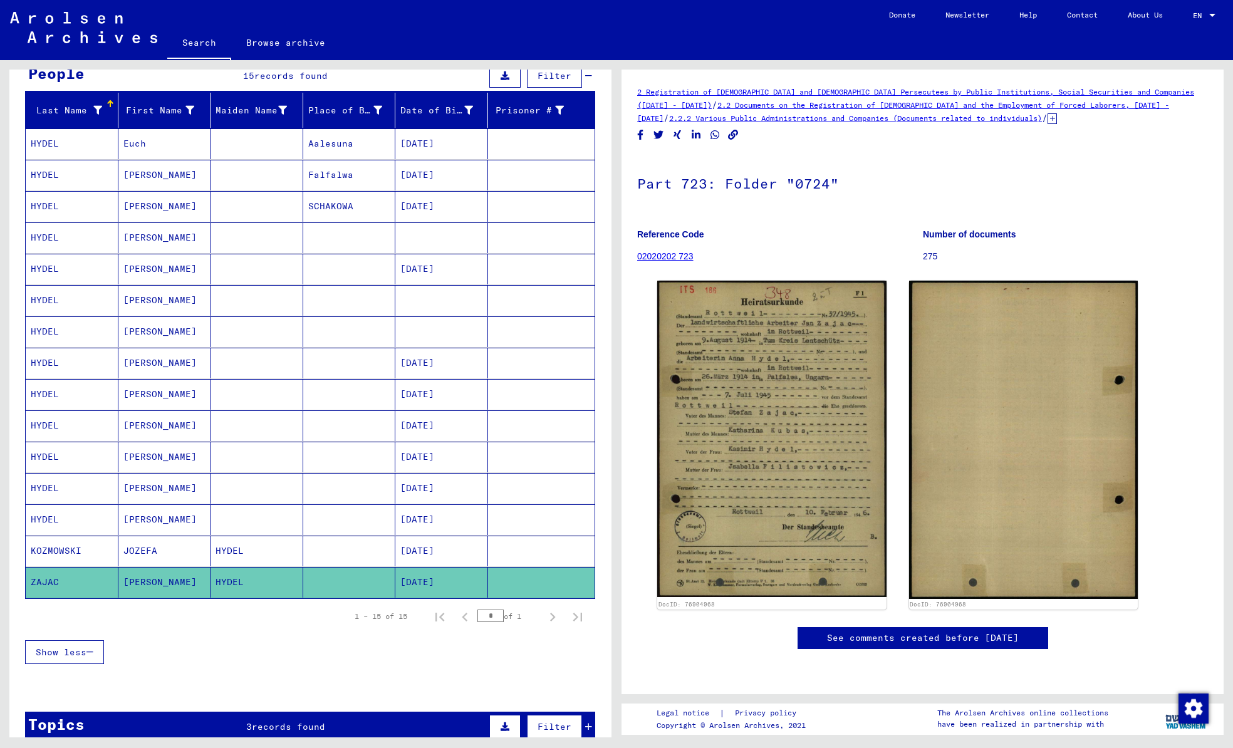
click at [175, 572] on mat-cell "[PERSON_NAME]" at bounding box center [164, 582] width 93 height 31
click at [287, 575] on mat-cell "HYDEL" at bounding box center [257, 582] width 93 height 31
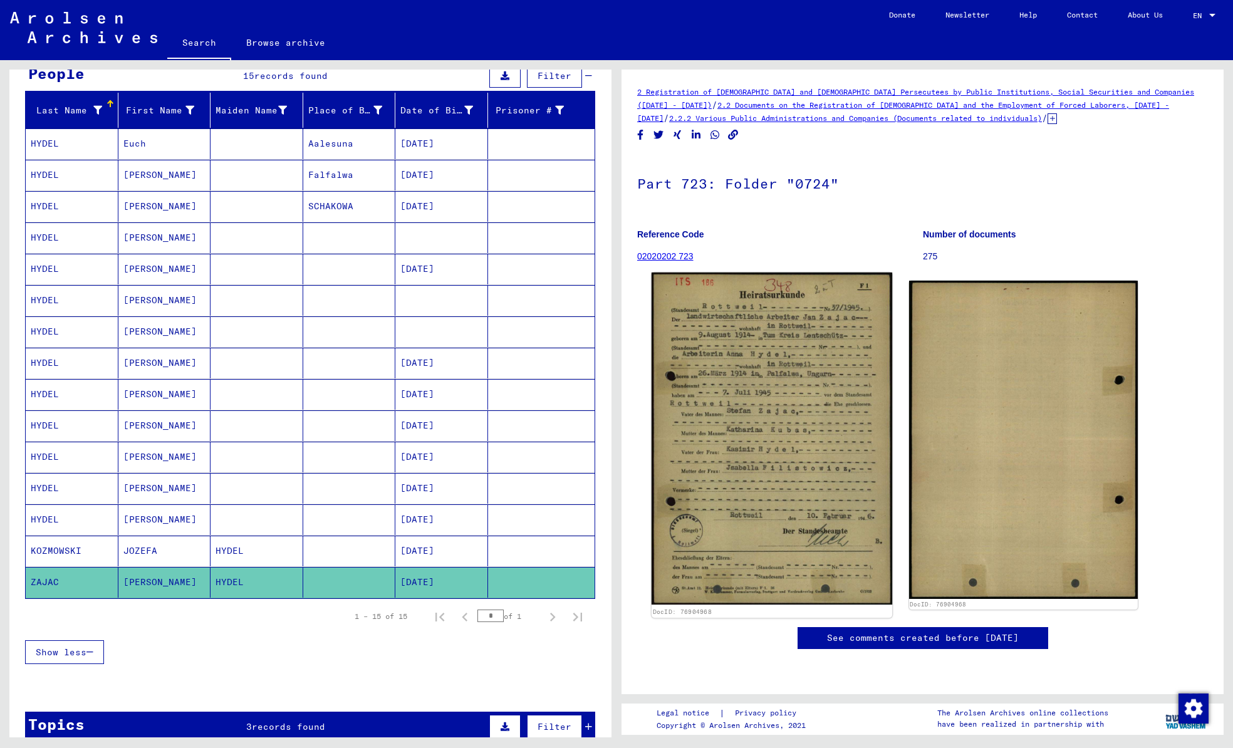
click at [750, 429] on img at bounding box center [772, 439] width 241 height 332
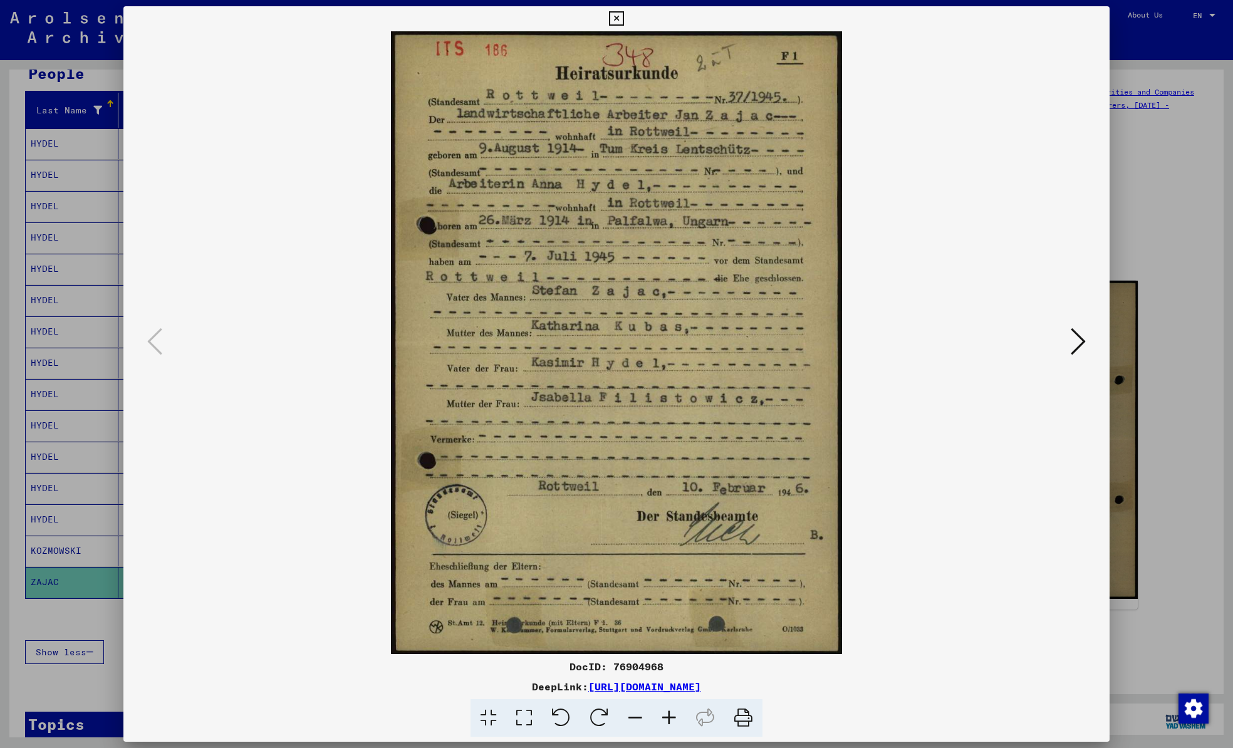
click at [1068, 346] on button at bounding box center [1078, 343] width 23 height 36
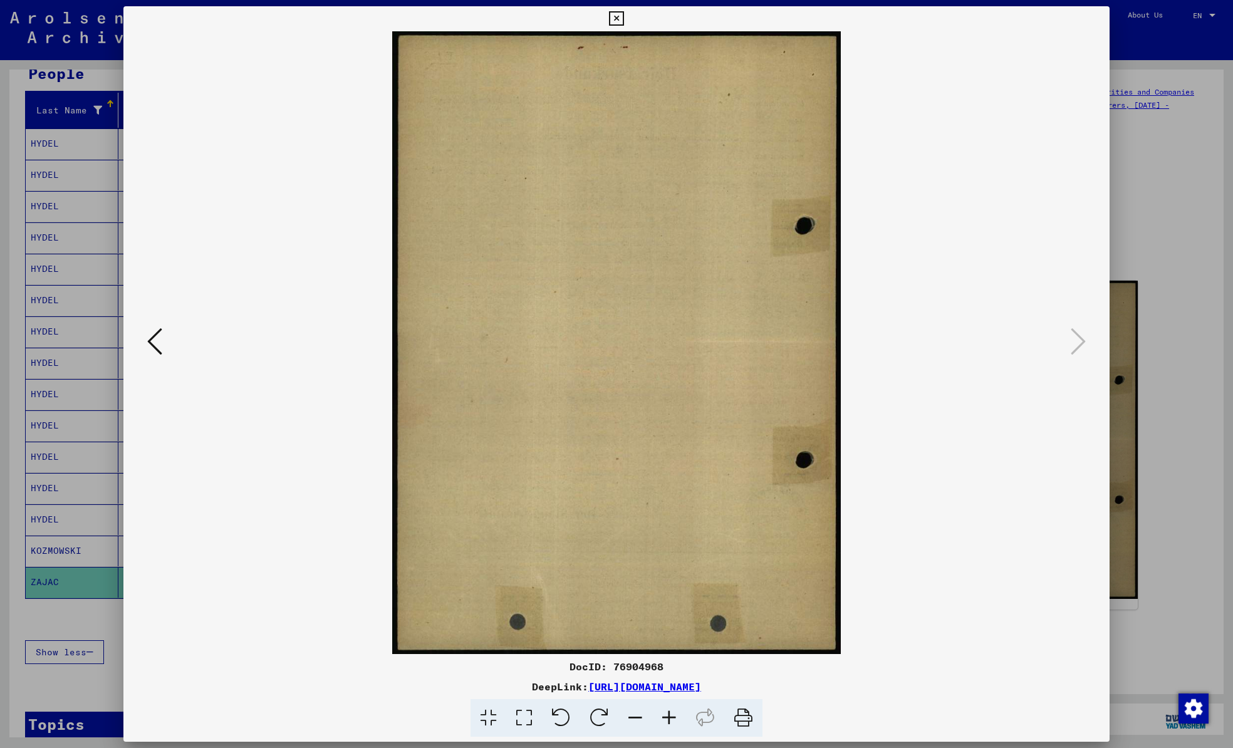
click at [167, 345] on img at bounding box center [616, 342] width 901 height 623
click at [155, 344] on icon at bounding box center [154, 341] width 15 height 30
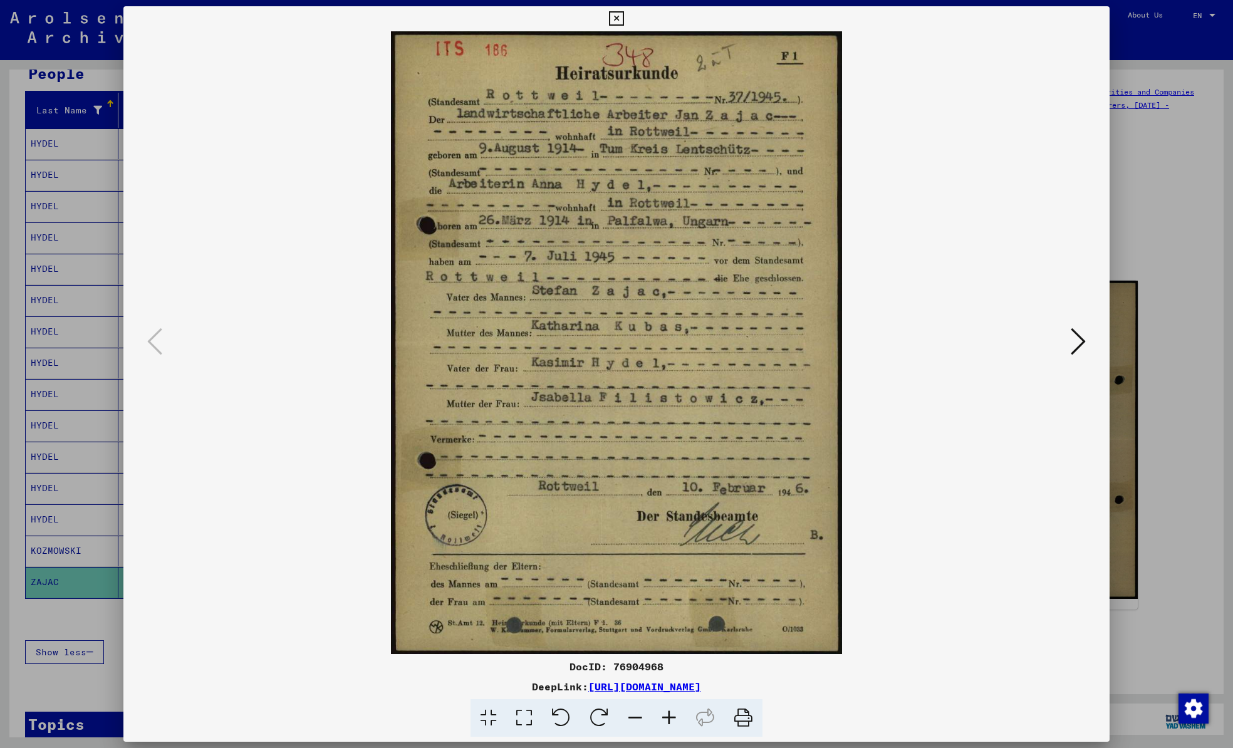
click at [616, 18] on icon at bounding box center [616, 18] width 14 height 15
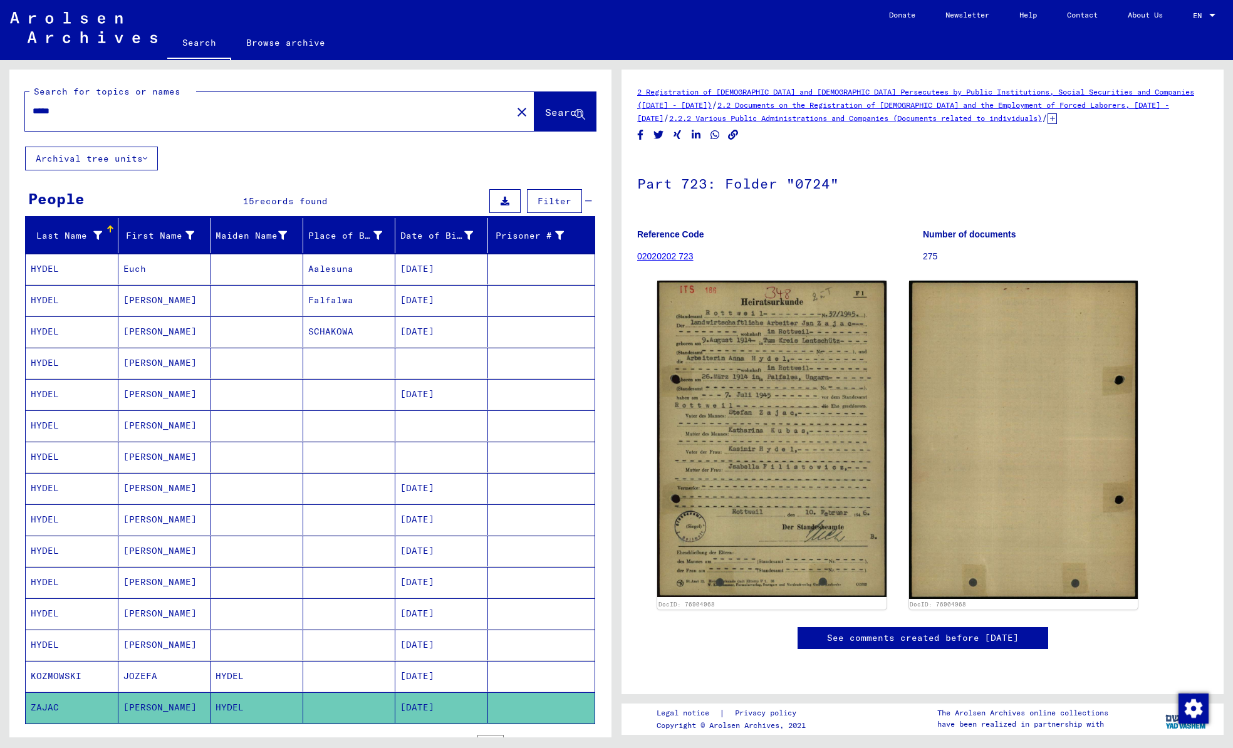
click at [179, 108] on input "*****" at bounding box center [269, 111] width 472 height 13
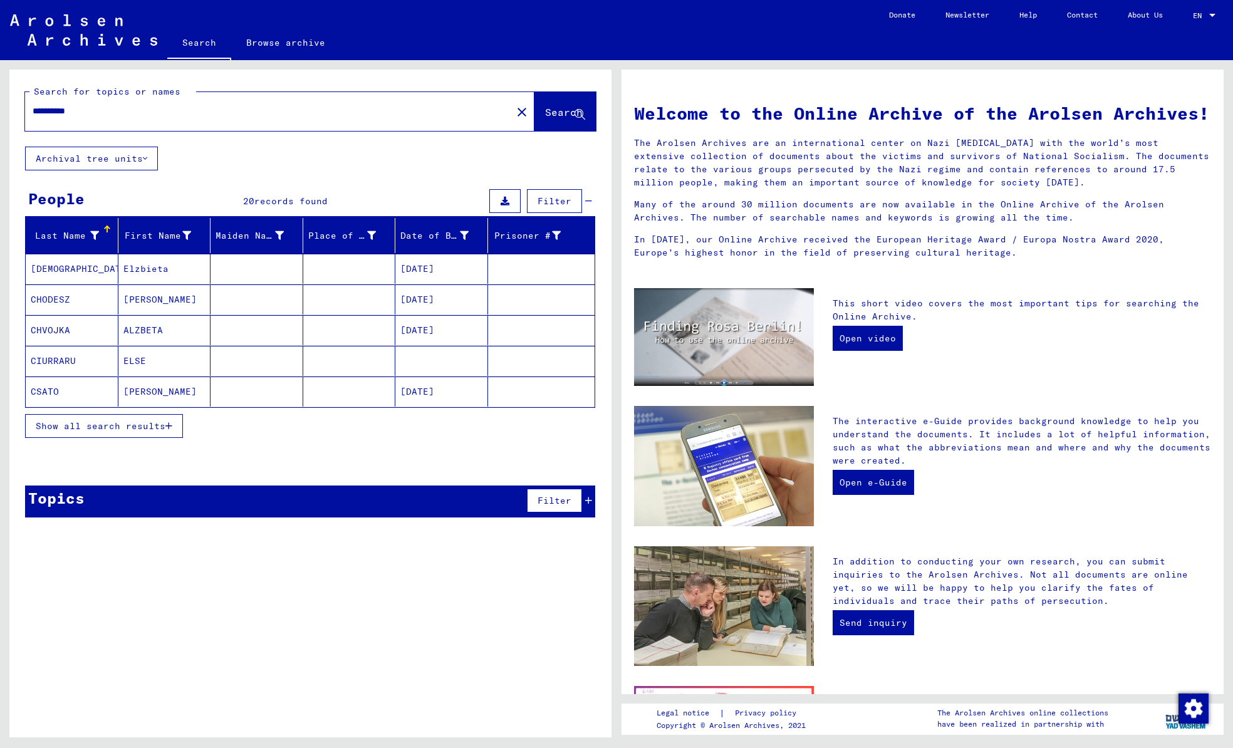
click at [165, 109] on input "**********" at bounding box center [265, 111] width 464 height 13
type input "********"
click at [545, 113] on span "Search" at bounding box center [564, 112] width 38 height 13
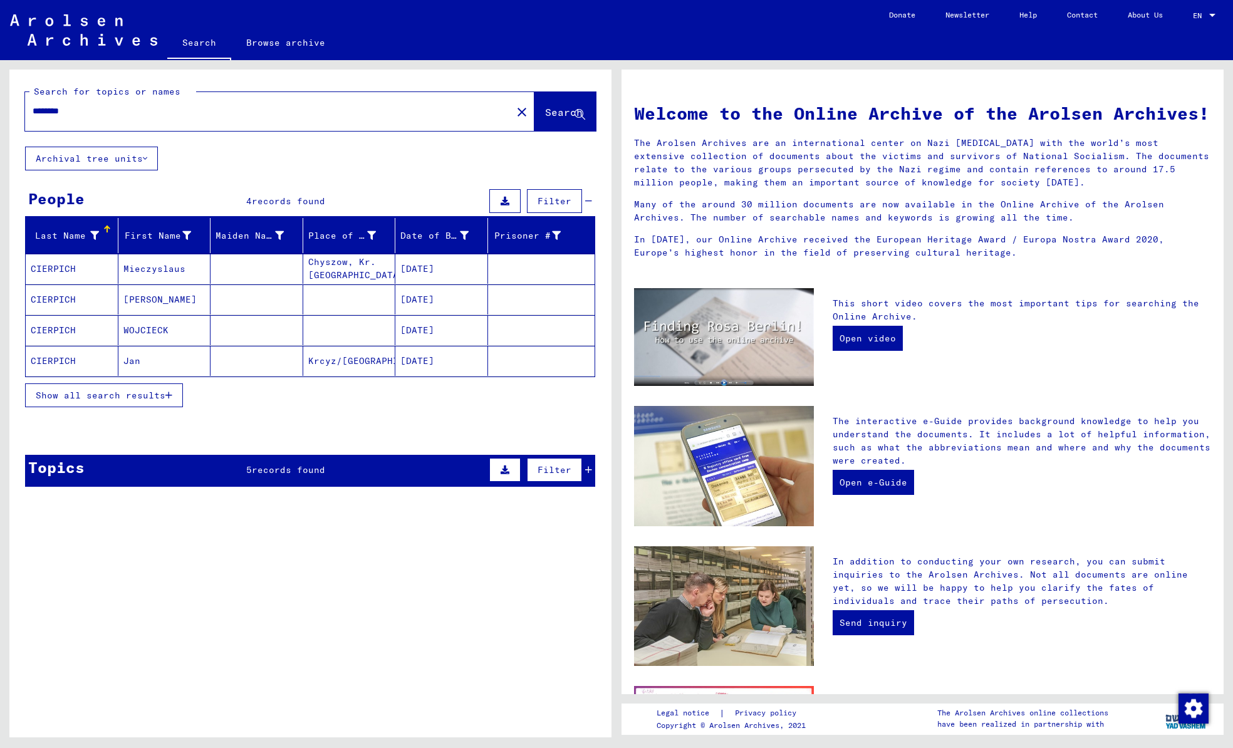
click at [328, 356] on mat-cell "Krcyz/[GEOGRAPHIC_DATA]" at bounding box center [349, 361] width 93 height 30
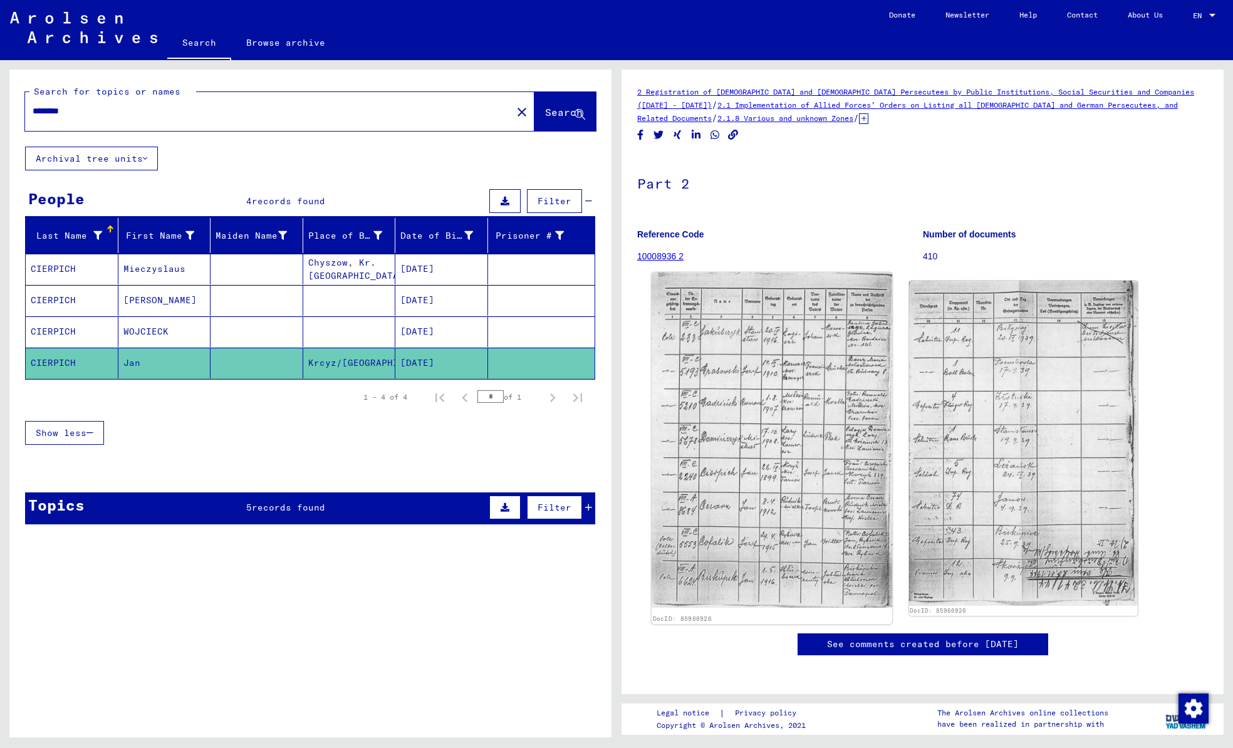
click at [764, 384] on img at bounding box center [772, 440] width 241 height 335
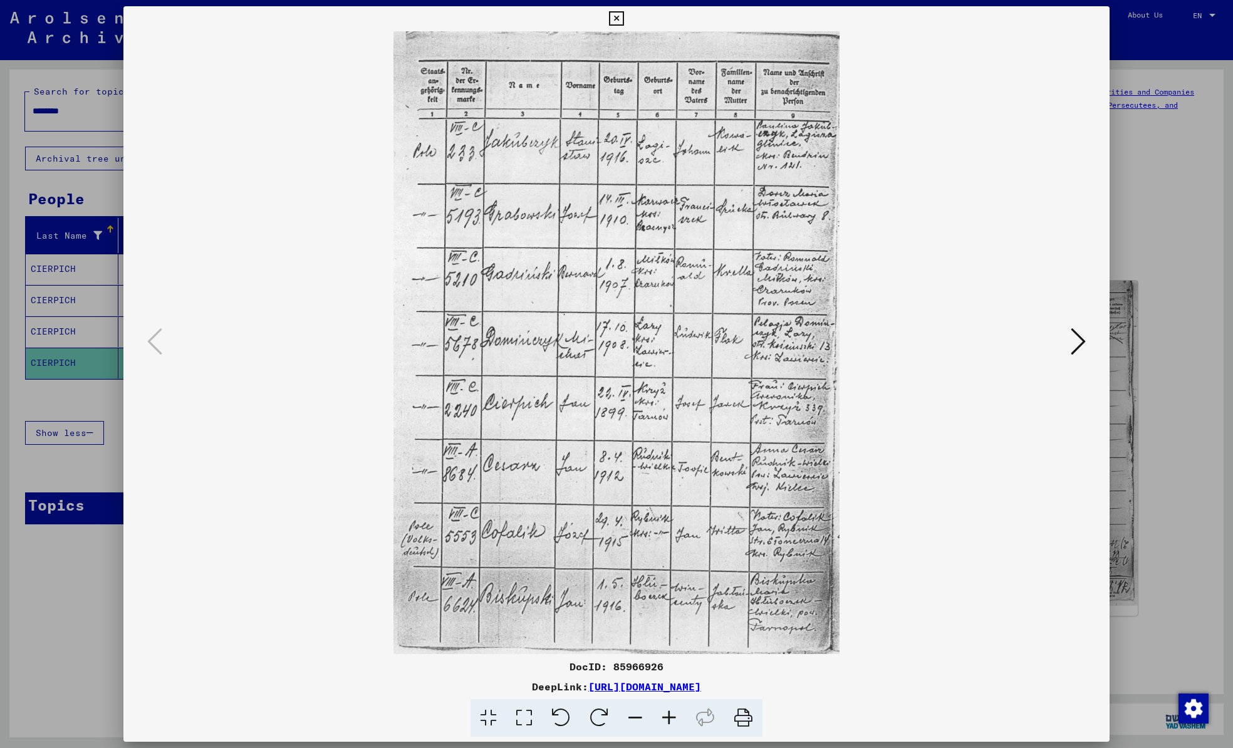
click at [1088, 340] on button at bounding box center [1078, 343] width 23 height 36
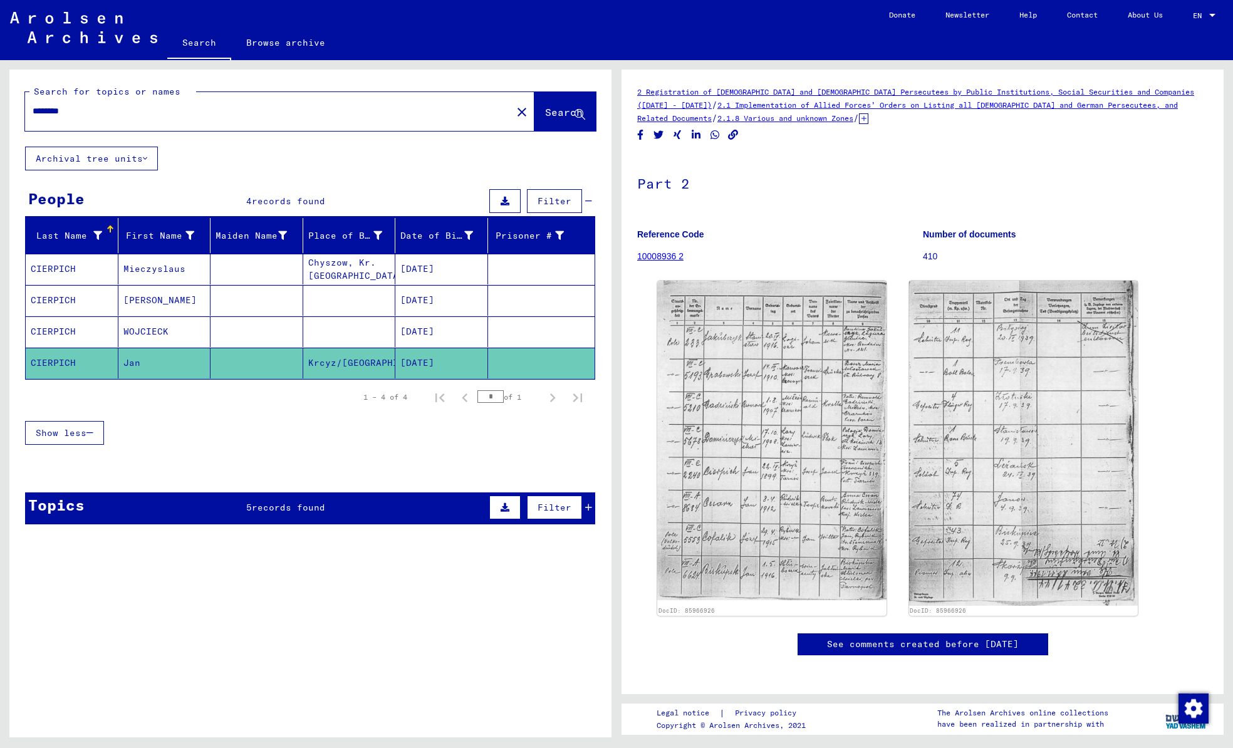
click at [236, 116] on input "********" at bounding box center [269, 111] width 472 height 13
